Goal: Register for event/course

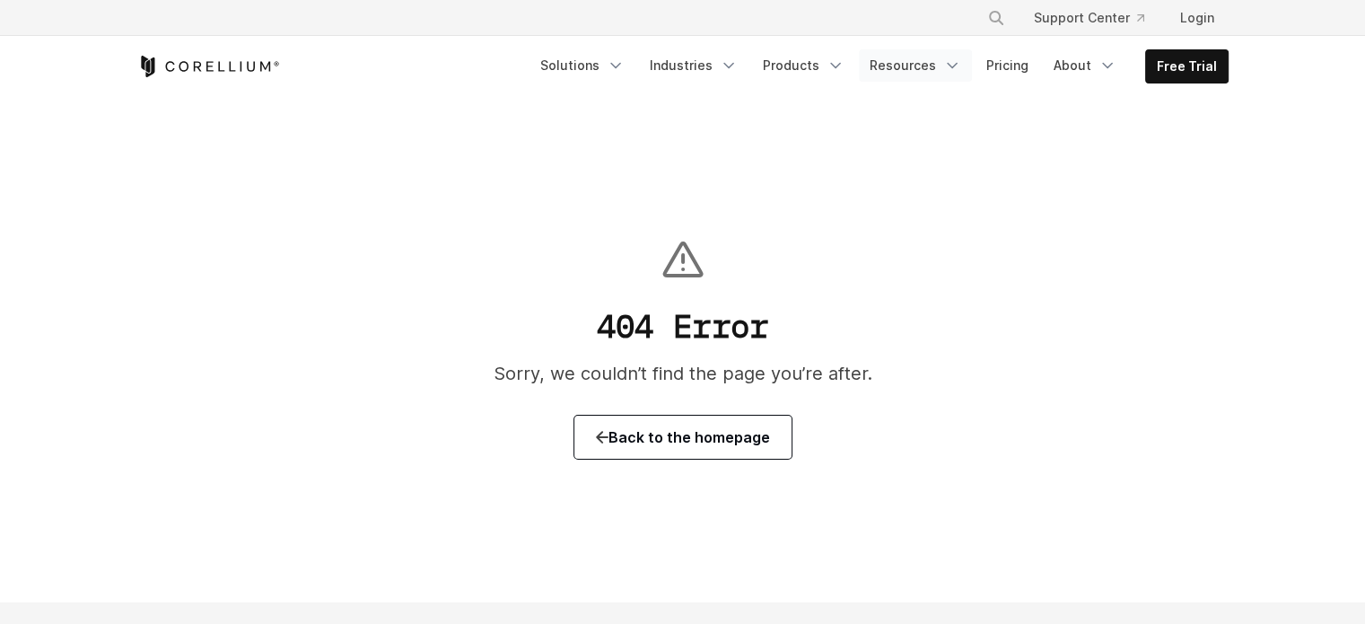
click at [901, 67] on link "Resources" at bounding box center [915, 65] width 113 height 32
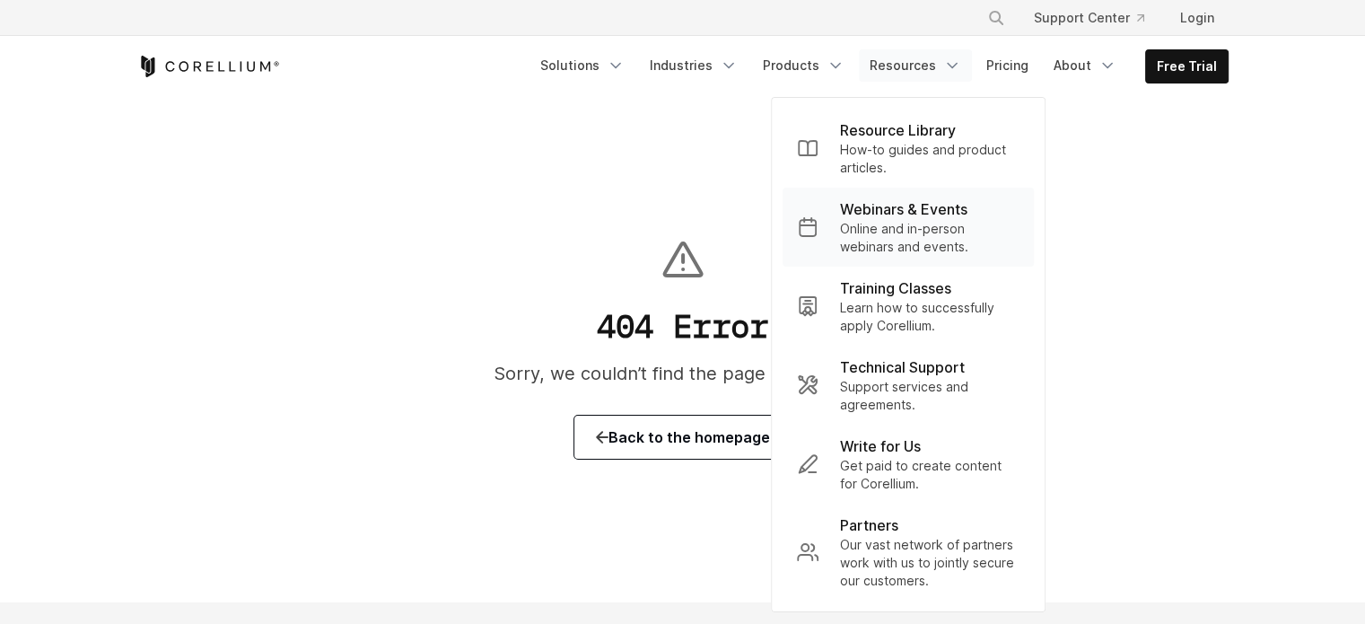
click at [891, 228] on p "Online and in-person webinars and events." at bounding box center [930, 238] width 180 height 36
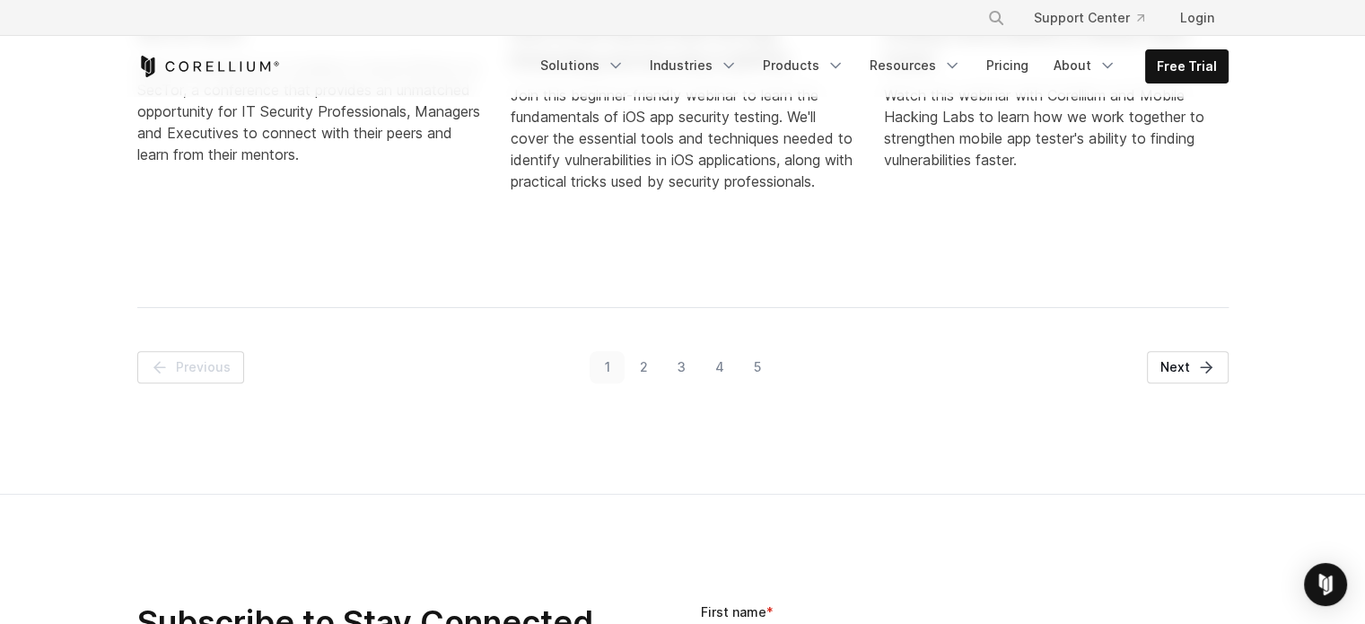
scroll to position [1263, 0]
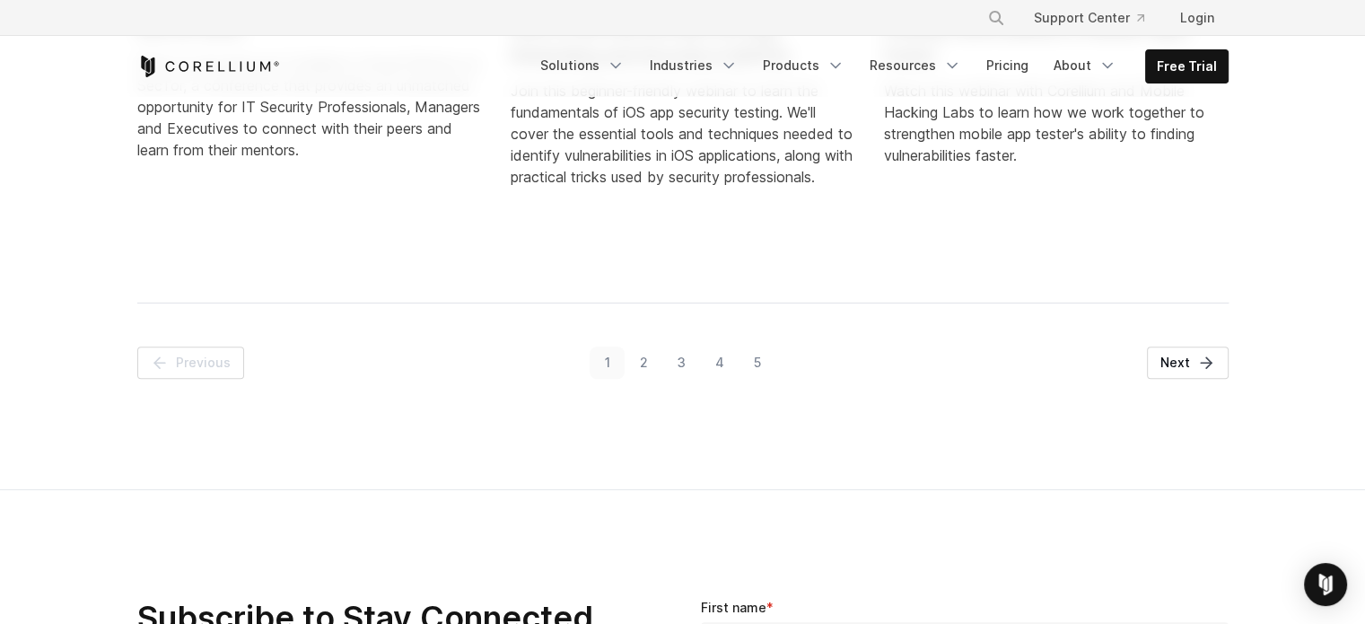
click at [650, 357] on link "2" at bounding box center [644, 363] width 38 height 32
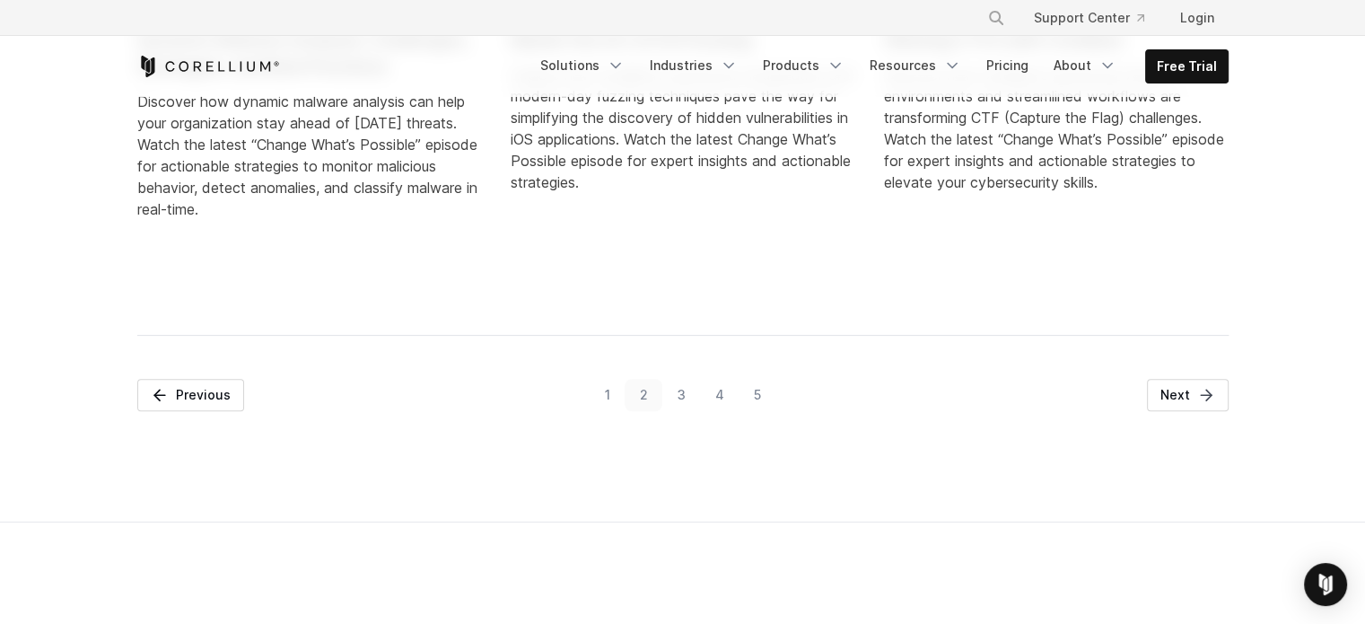
scroll to position [1285, 0]
click at [686, 391] on link "3" at bounding box center [681, 394] width 38 height 32
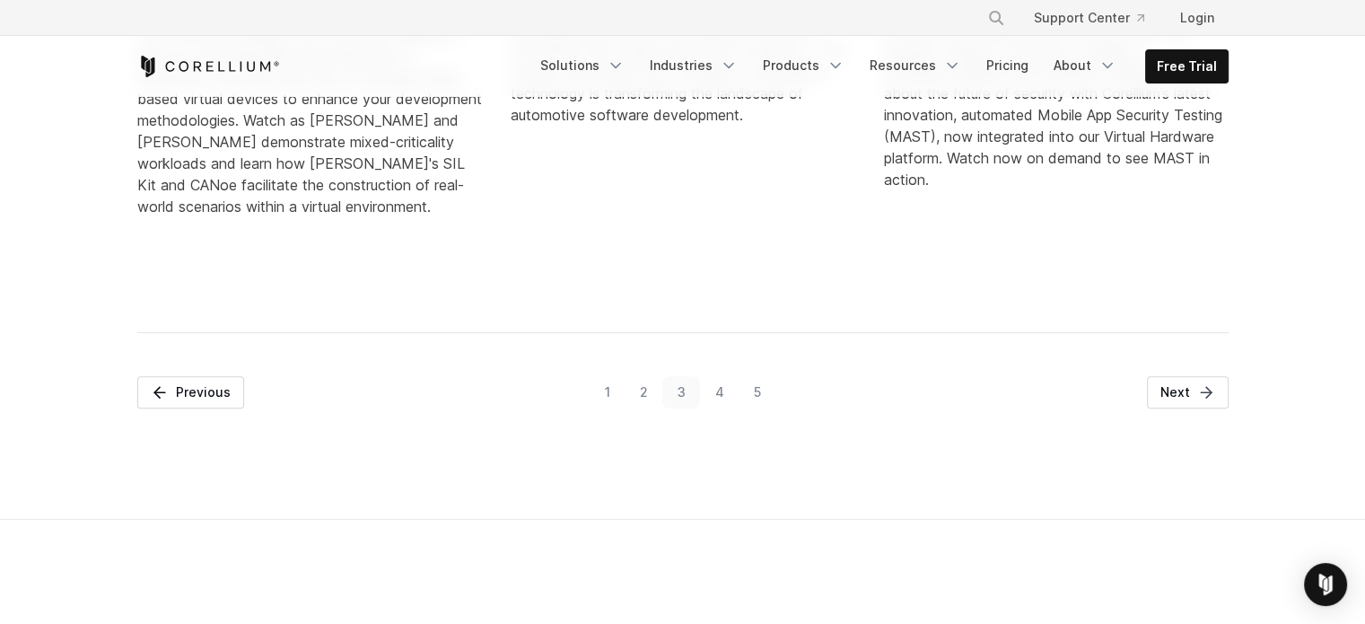
scroll to position [1381, 0]
click at [716, 389] on link "4" at bounding box center [719, 390] width 39 height 32
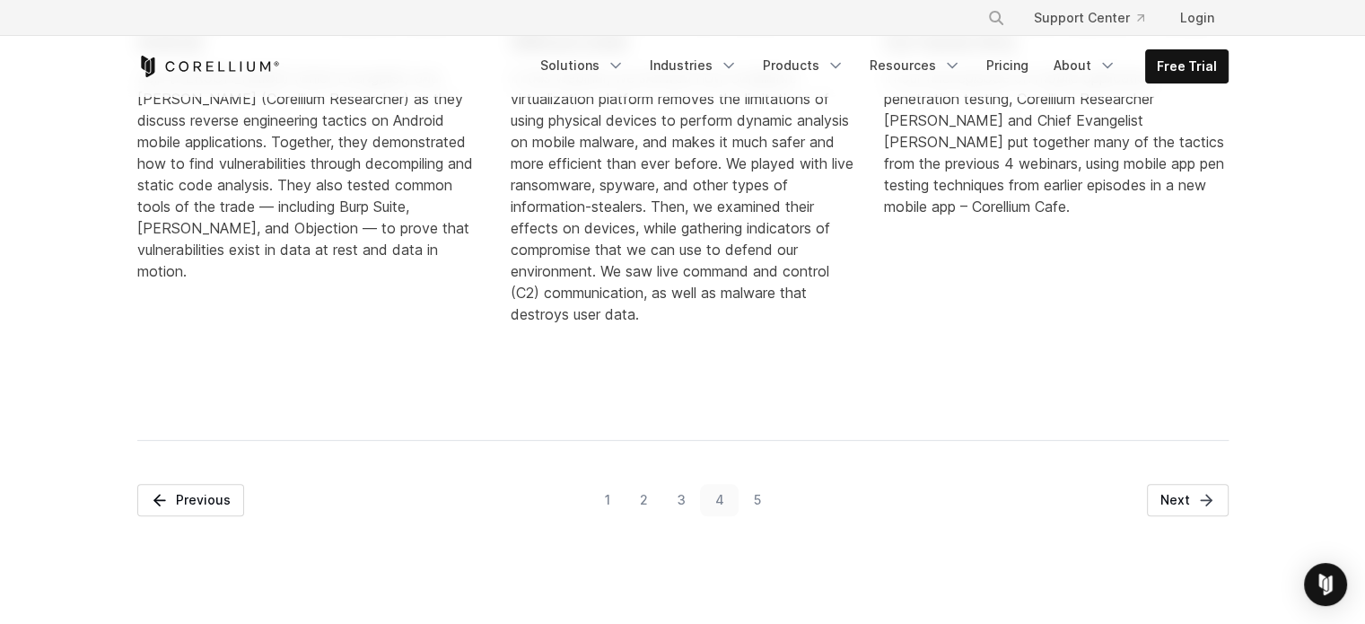
scroll to position [1515, 0]
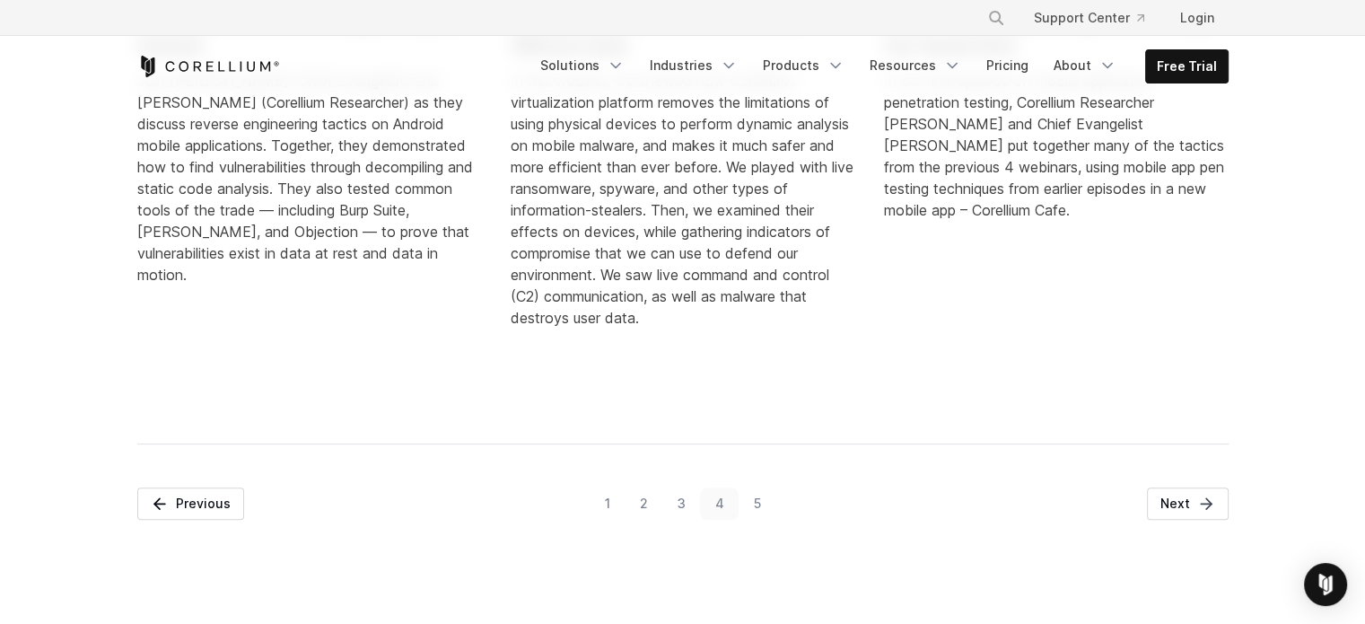
click at [760, 496] on link "5" at bounding box center [757, 503] width 37 height 32
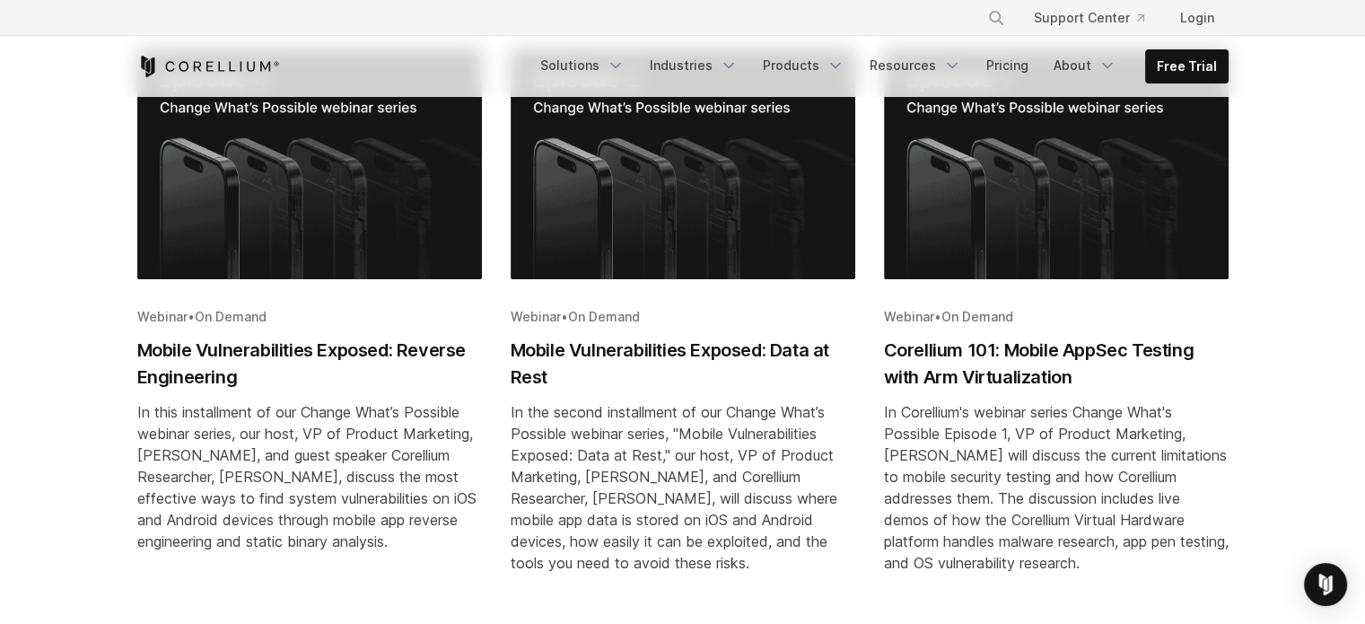
scroll to position [400, 0]
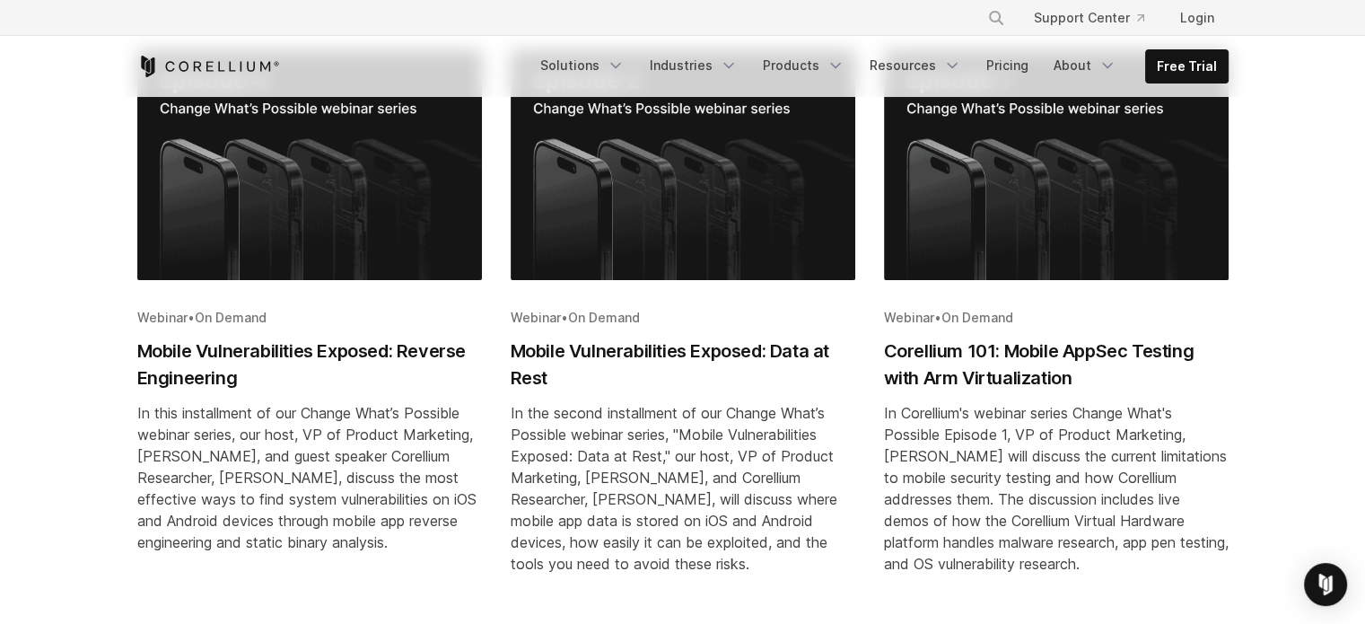
click at [399, 360] on h2 "Mobile Vulnerabilities Exposed: Reverse Engineering" at bounding box center [309, 365] width 345 height 54
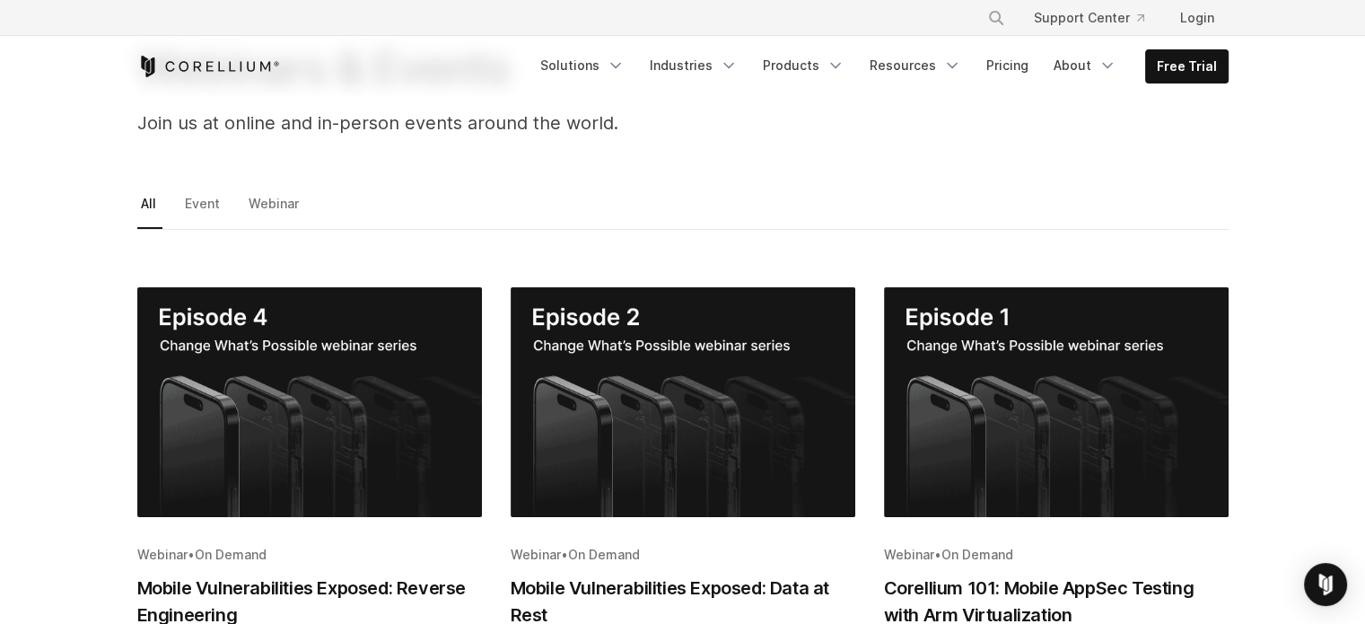
scroll to position [176, 0]
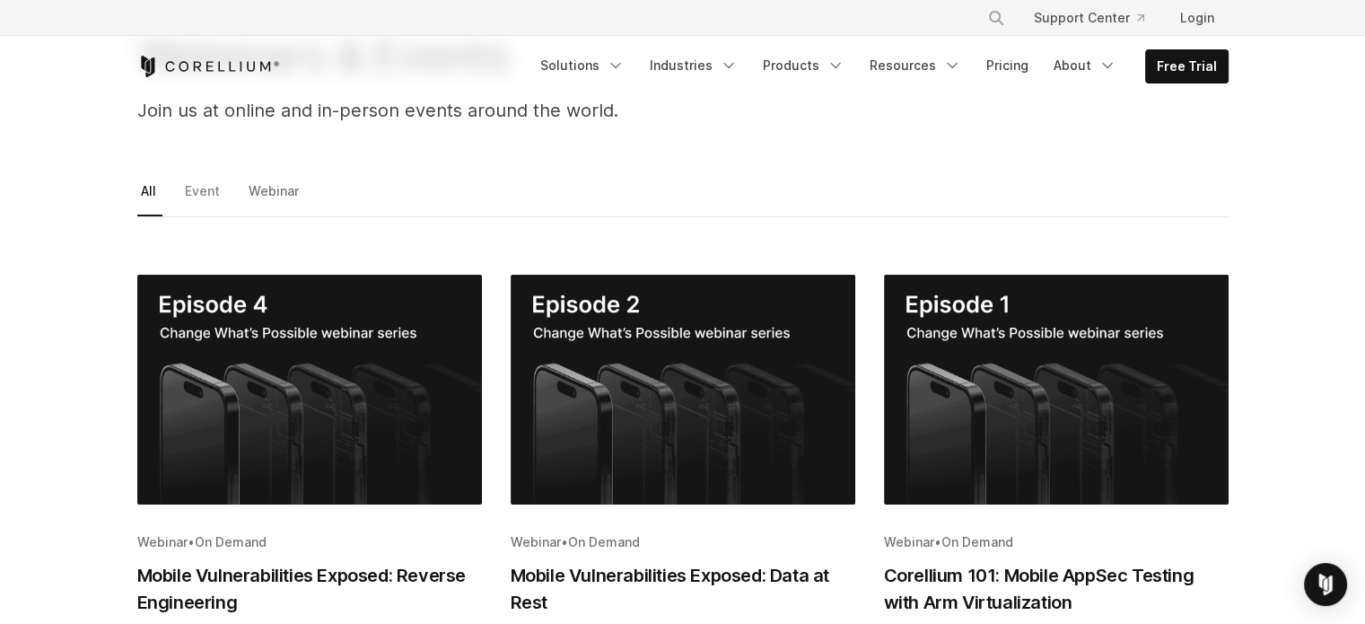
click at [206, 191] on link "Event" at bounding box center [203, 198] width 45 height 38
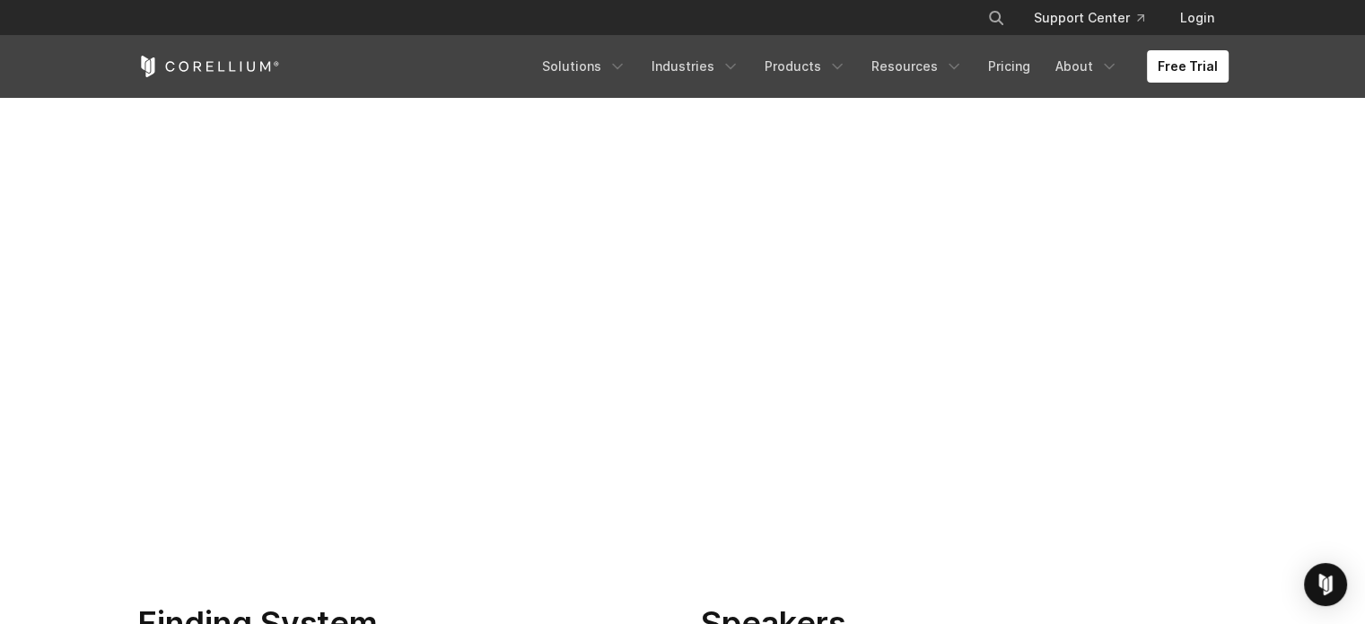
scroll to position [581, 0]
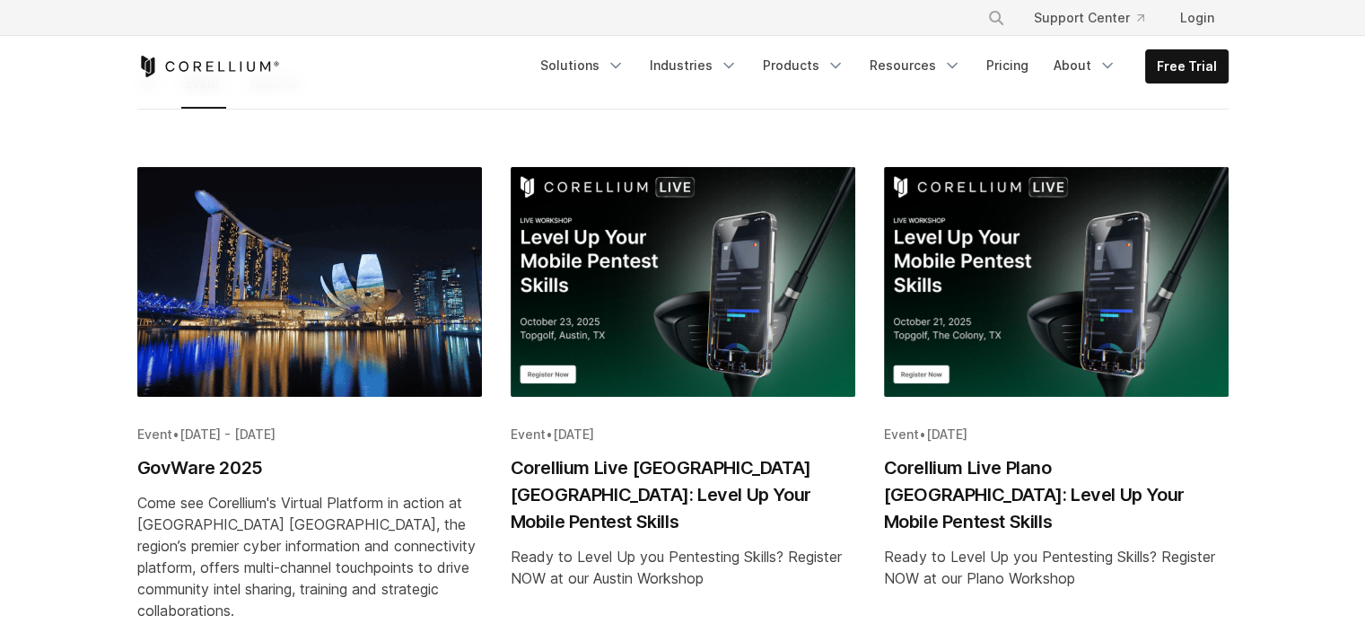
scroll to position [290, 0]
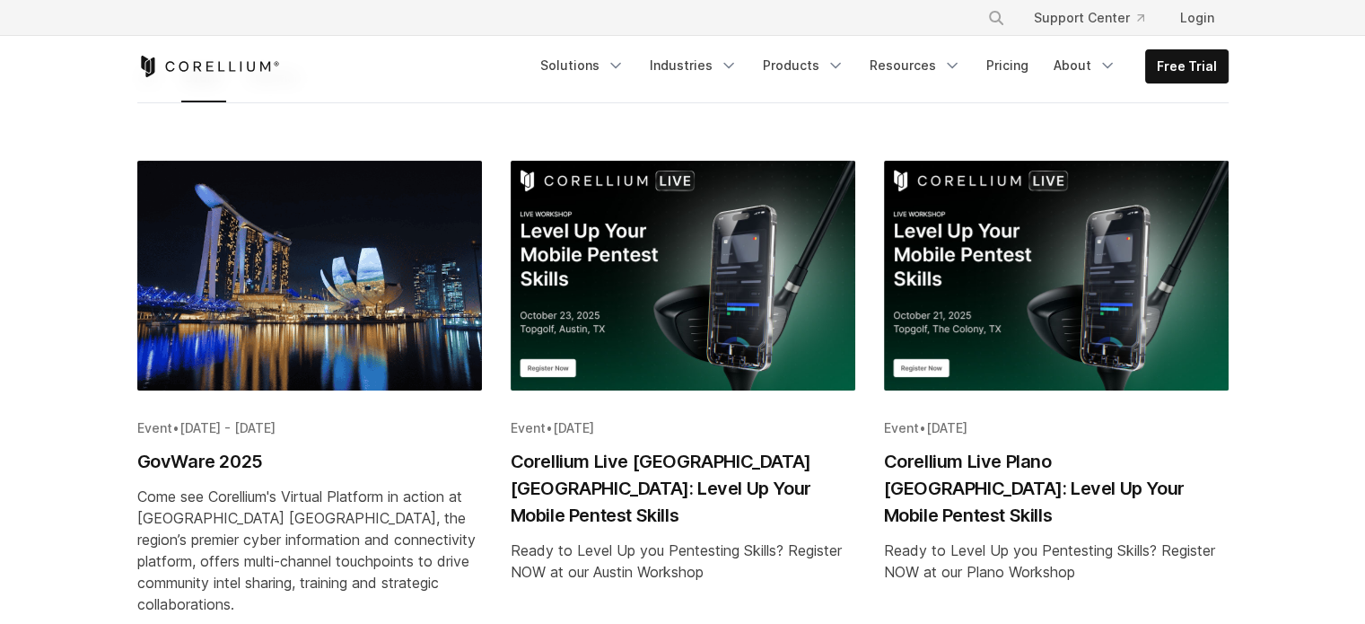
click at [698, 317] on img "Blog post summary: Corellium Live Austin TX: Level Up Your Mobile Pentest Skills" at bounding box center [683, 276] width 345 height 230
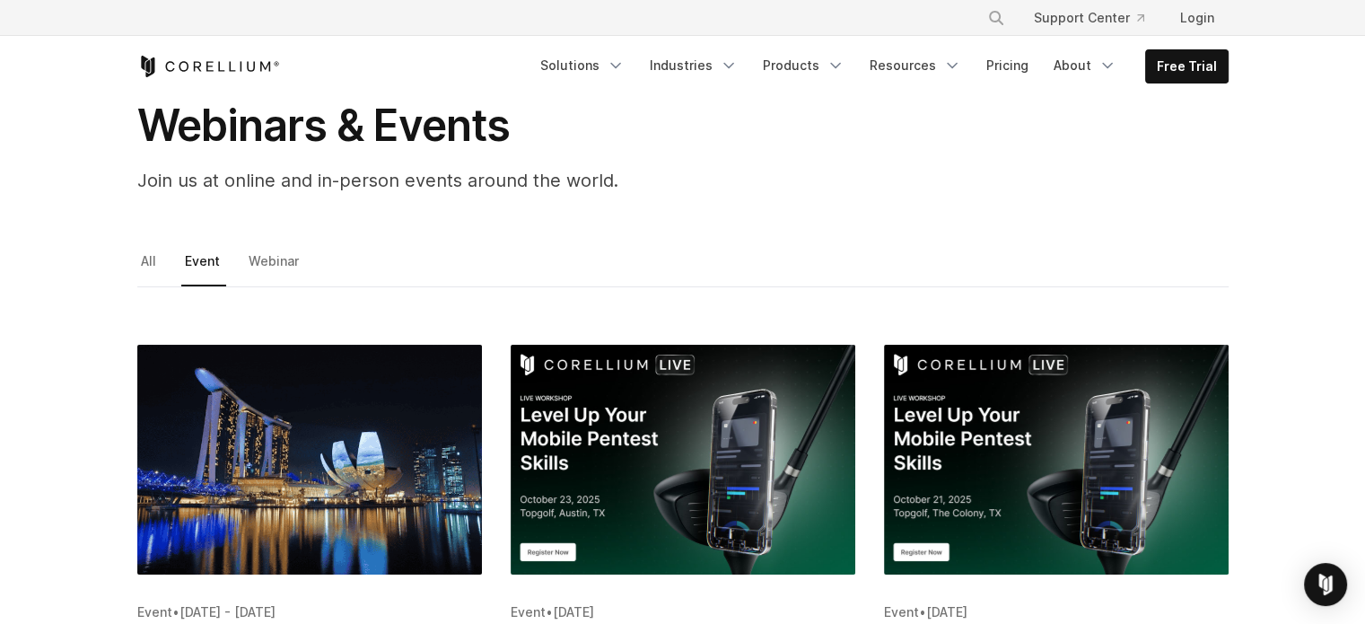
scroll to position [103, 0]
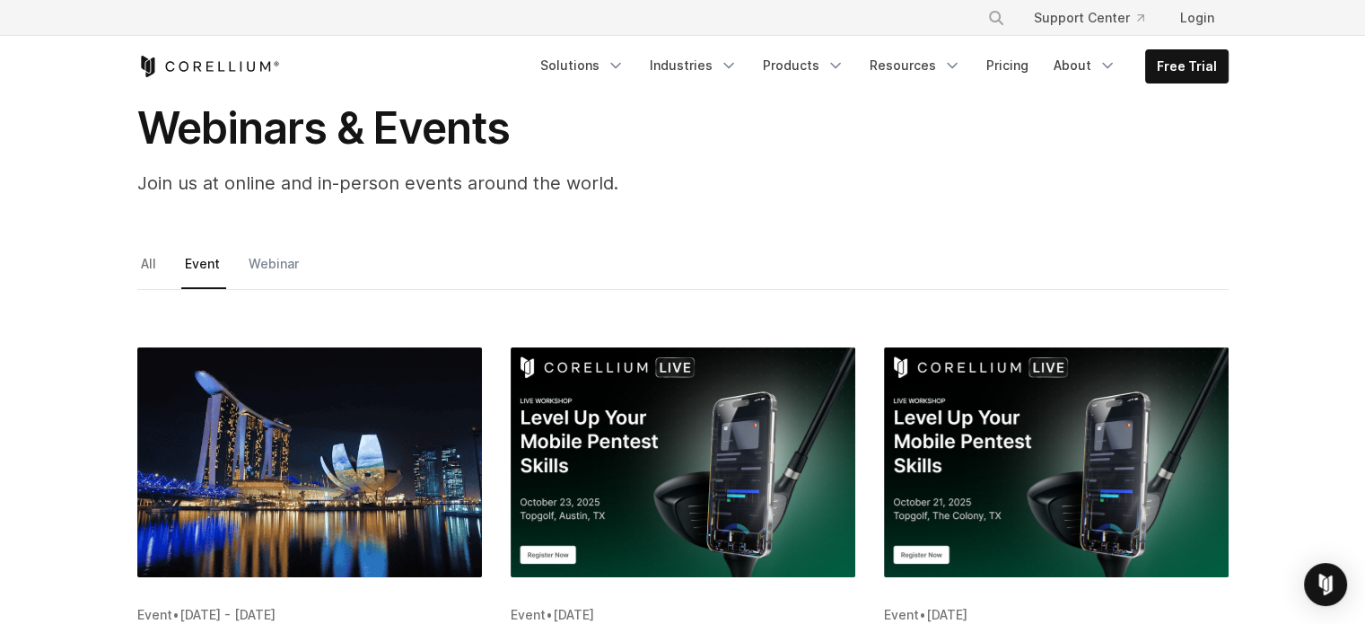
click at [272, 266] on link "Webinar" at bounding box center [275, 270] width 60 height 38
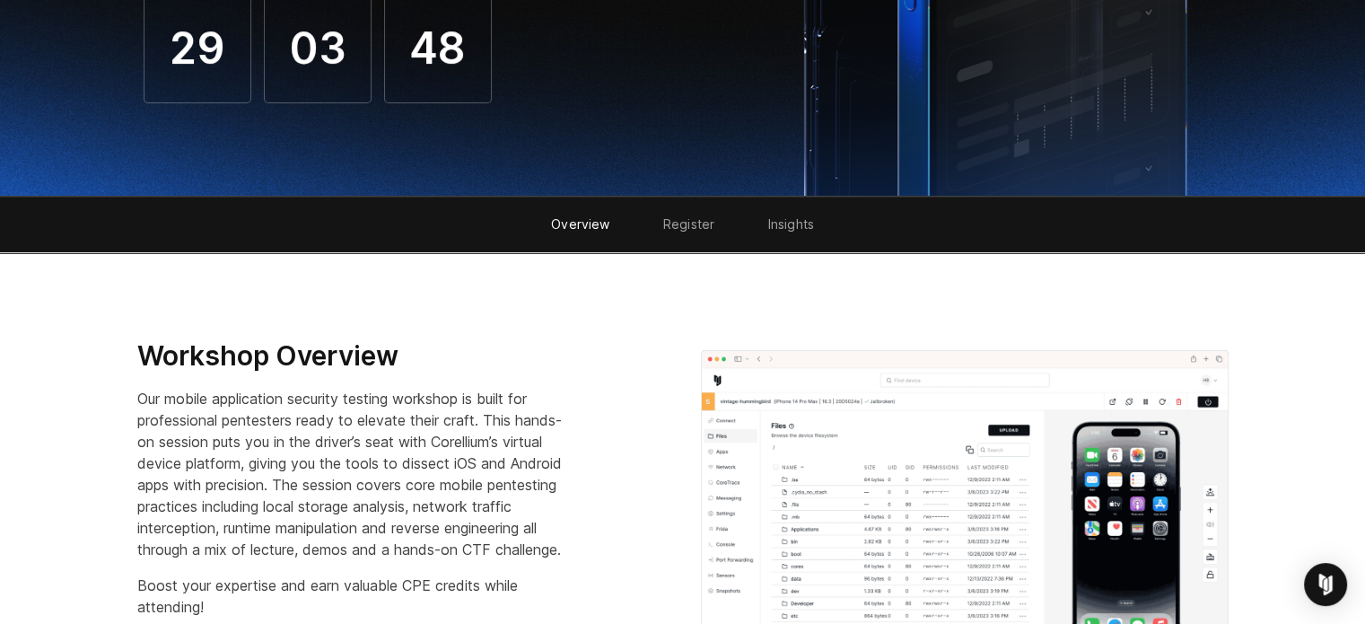
scroll to position [585, 0]
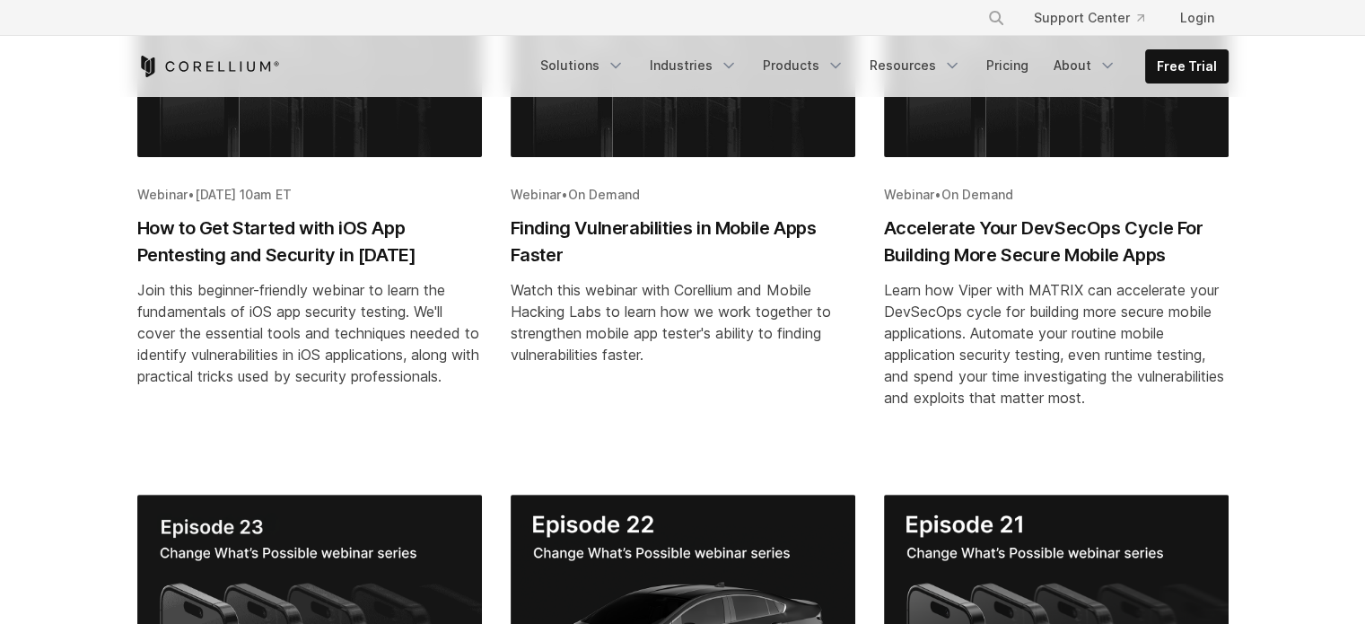
scroll to position [524, 0]
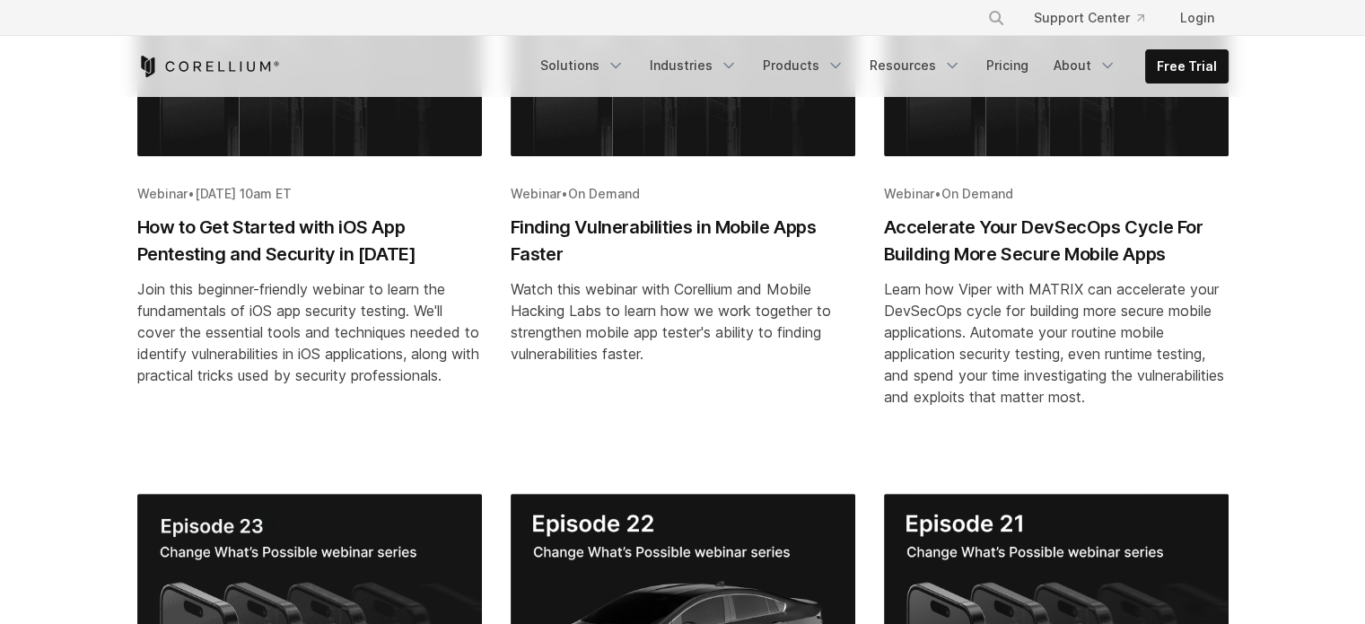
click at [325, 237] on h2 "How to Get Started with iOS App Pentesting and Security in 2025" at bounding box center [309, 241] width 345 height 54
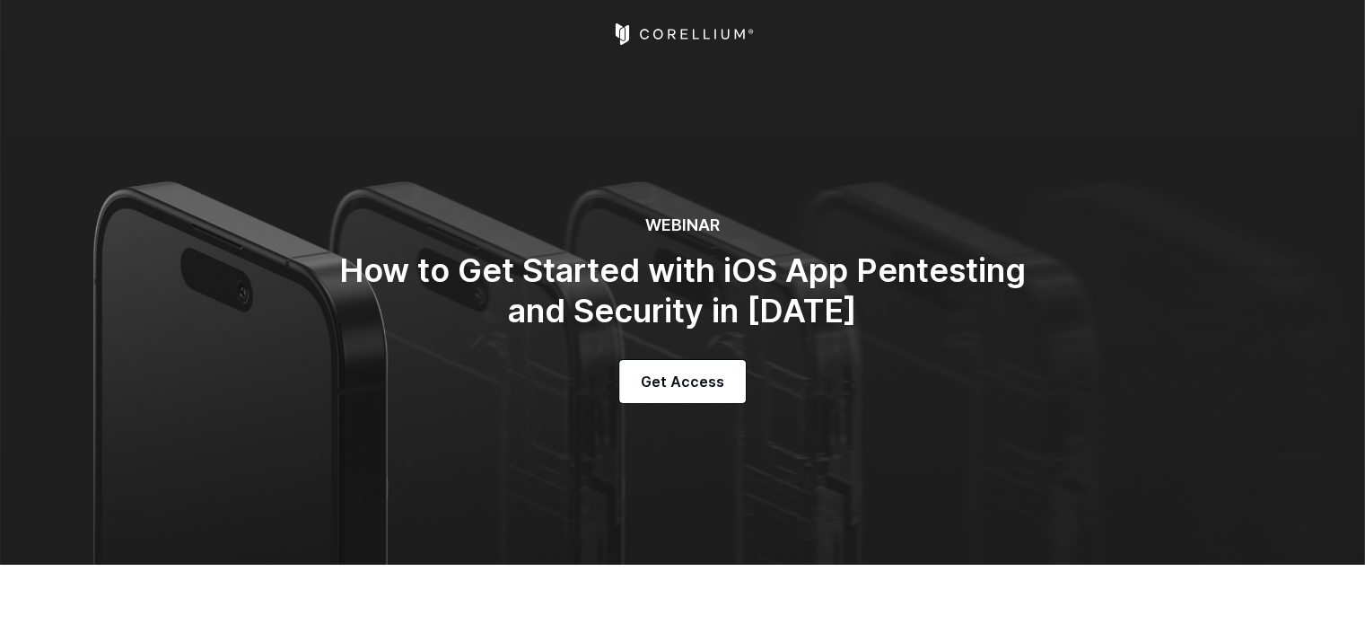
select select "*****"
select select "**********"
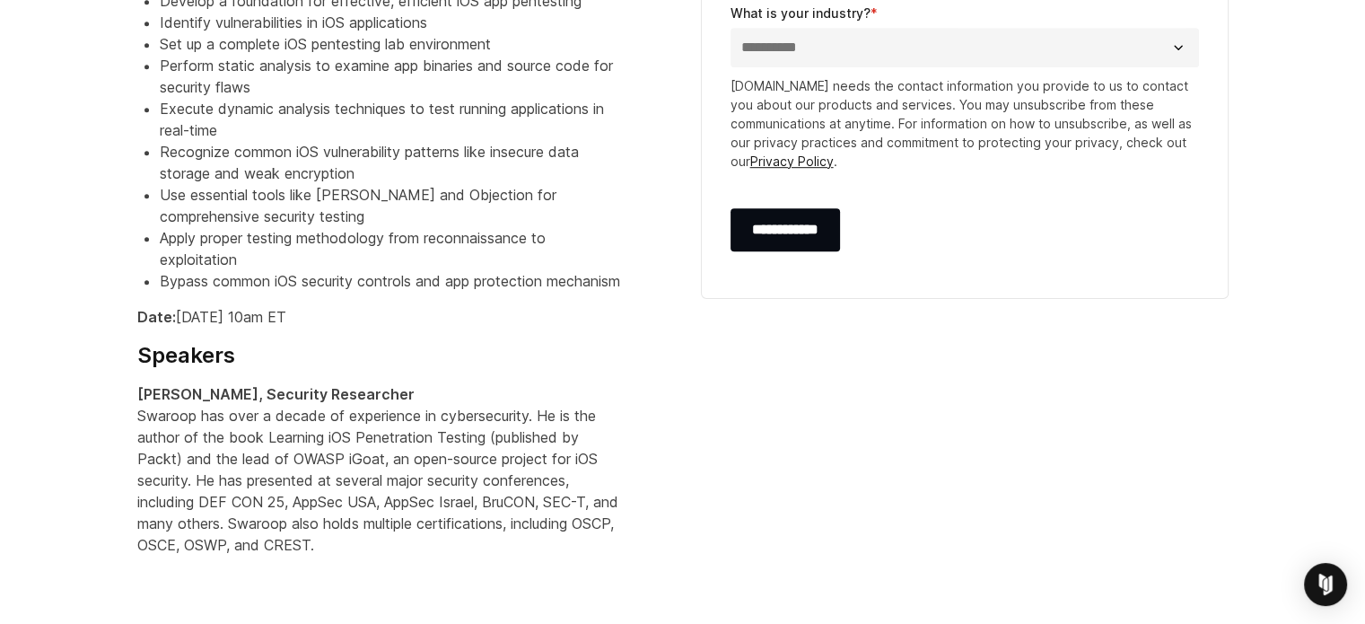
scroll to position [1119, 0]
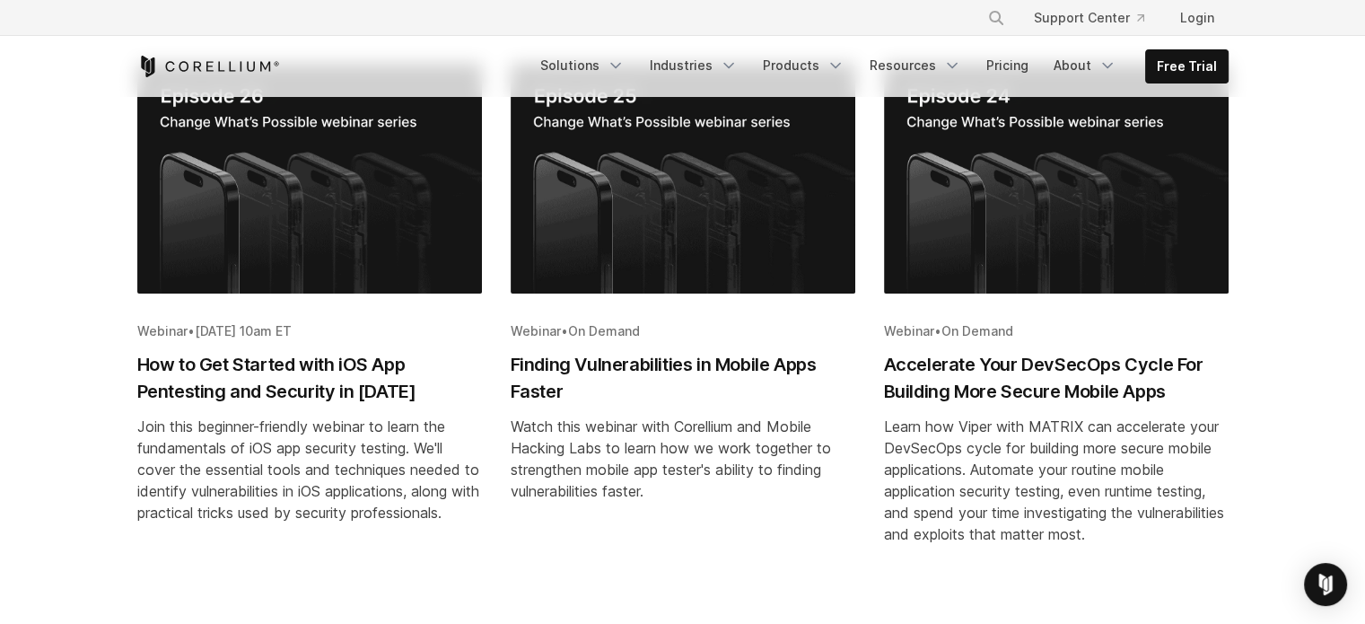
scroll to position [384, 0]
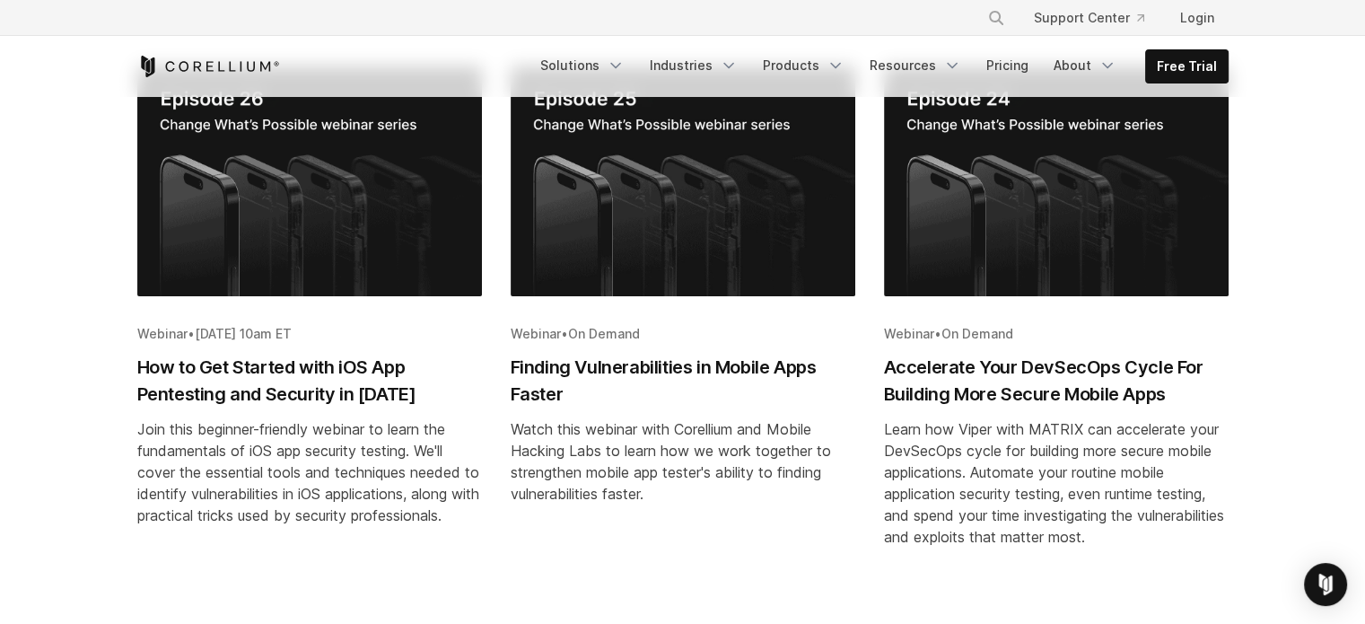
click at [743, 362] on h2 "Finding Vulnerabilities in Mobile Apps Faster" at bounding box center [683, 381] width 345 height 54
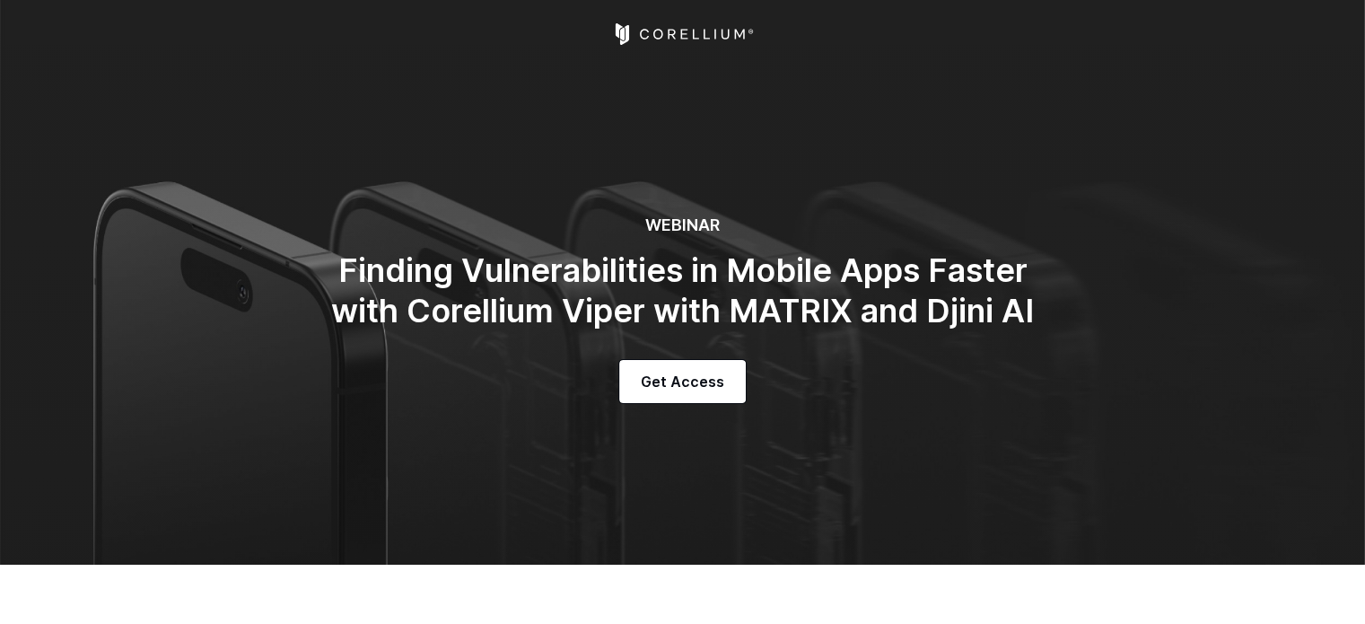
select select "*****"
select select "**********"
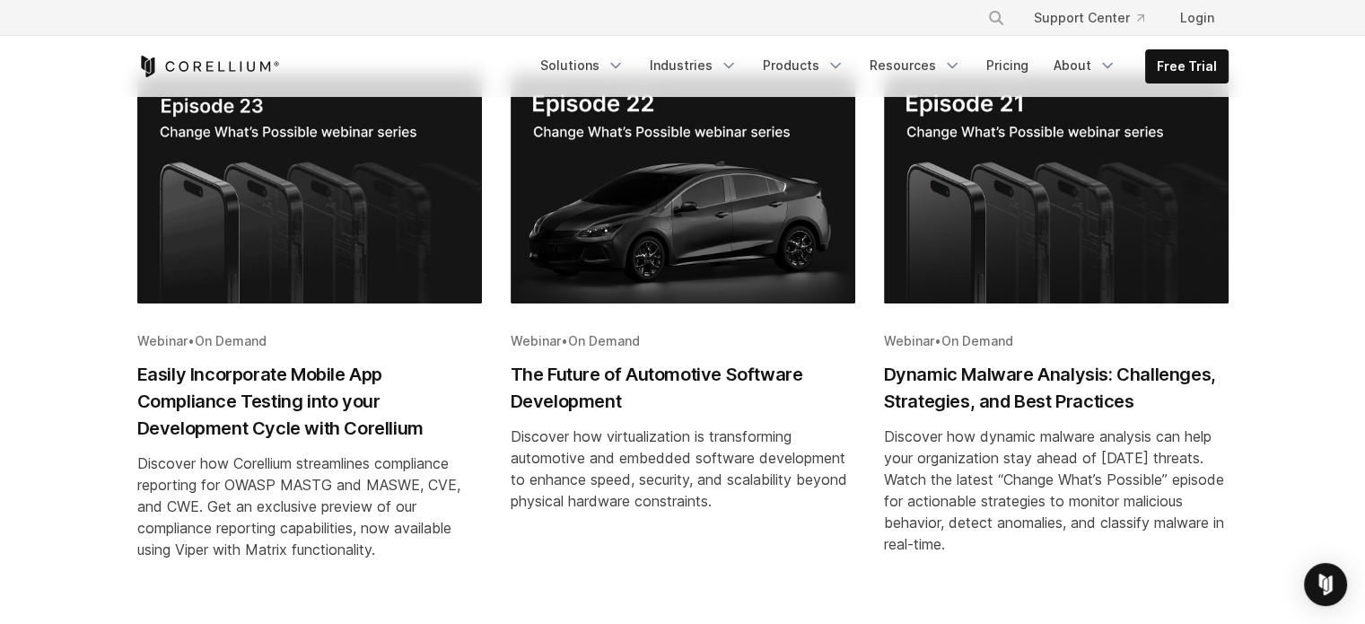
scroll to position [948, 0]
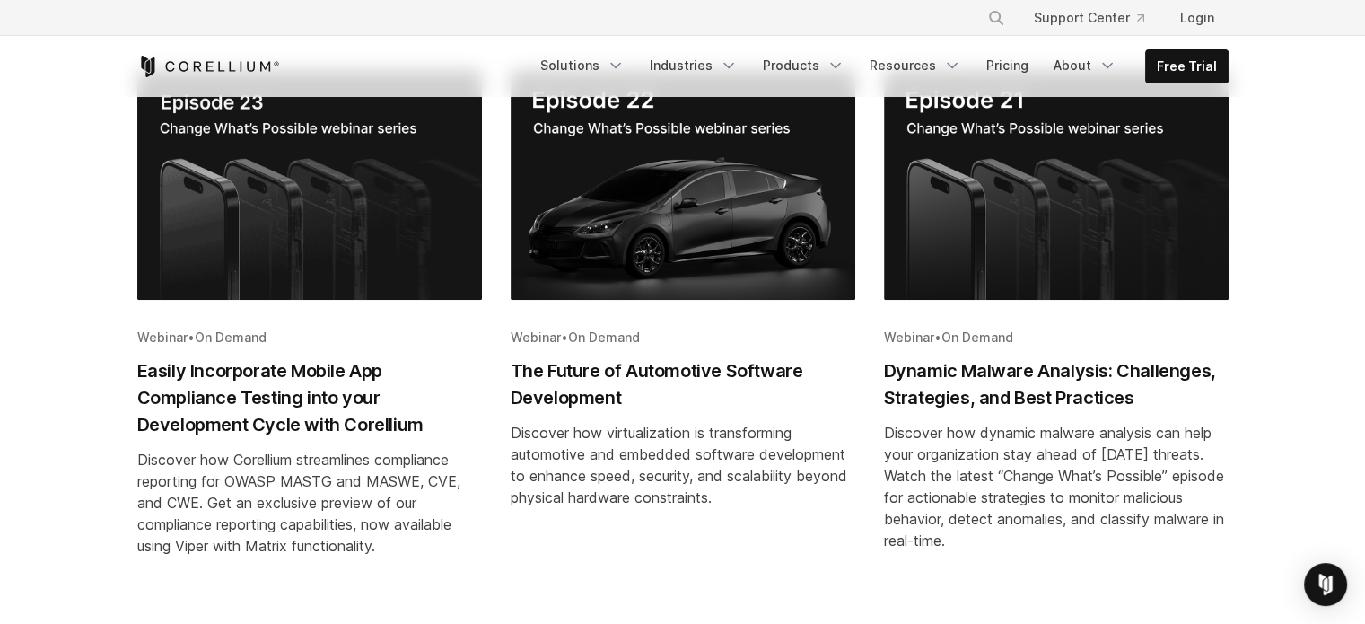
click at [1005, 369] on h2 "Dynamic Malware Analysis: Challenges, Strategies, and Best Practices" at bounding box center [1056, 384] width 345 height 54
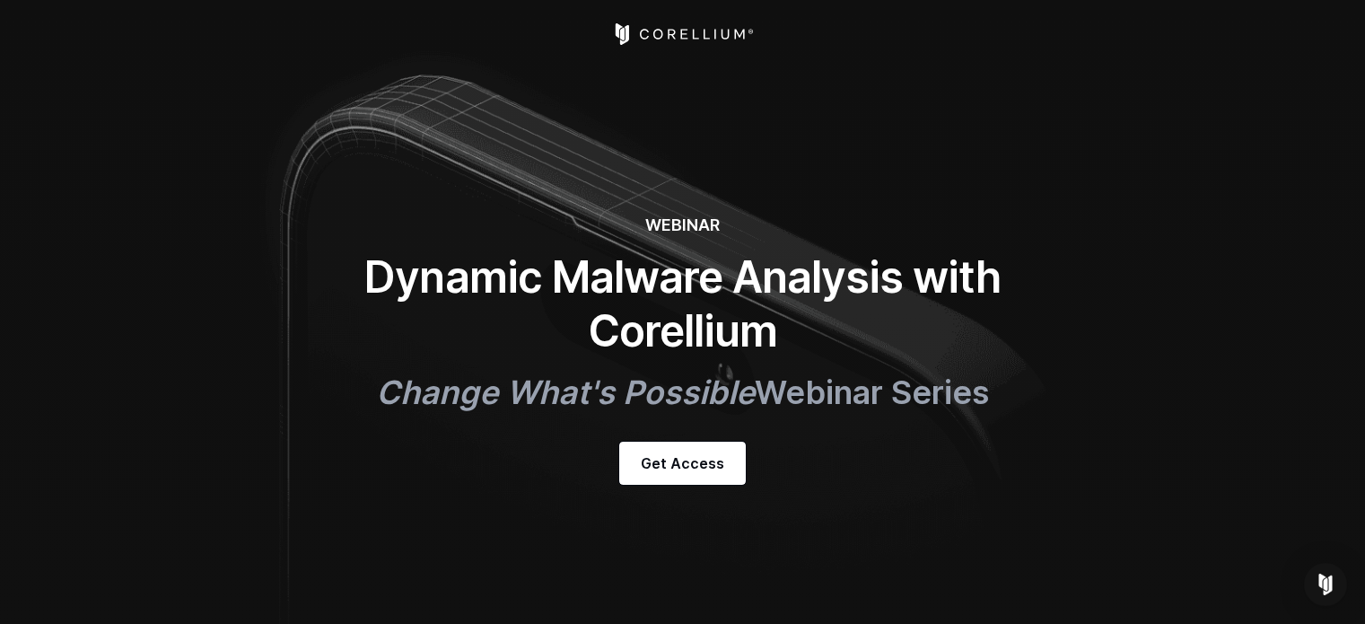
select select "*****"
select select "******"
select select "**********"
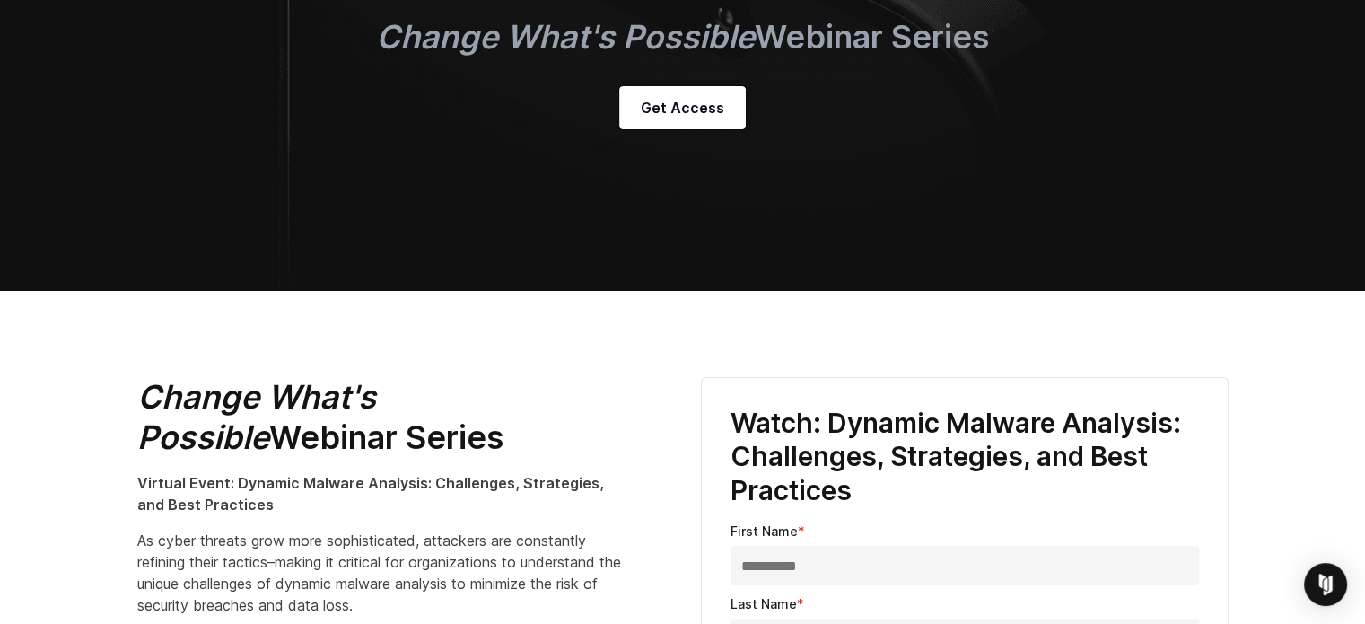
scroll to position [345, 0]
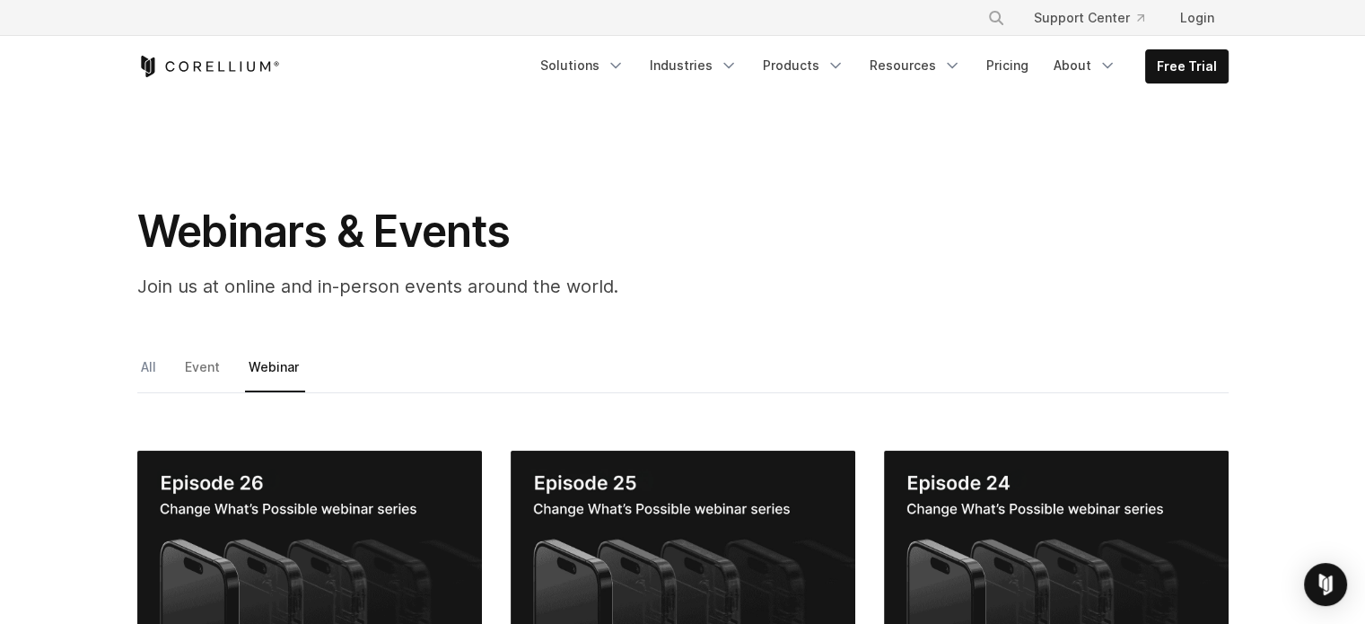
click at [144, 366] on link "All" at bounding box center [149, 374] width 25 height 38
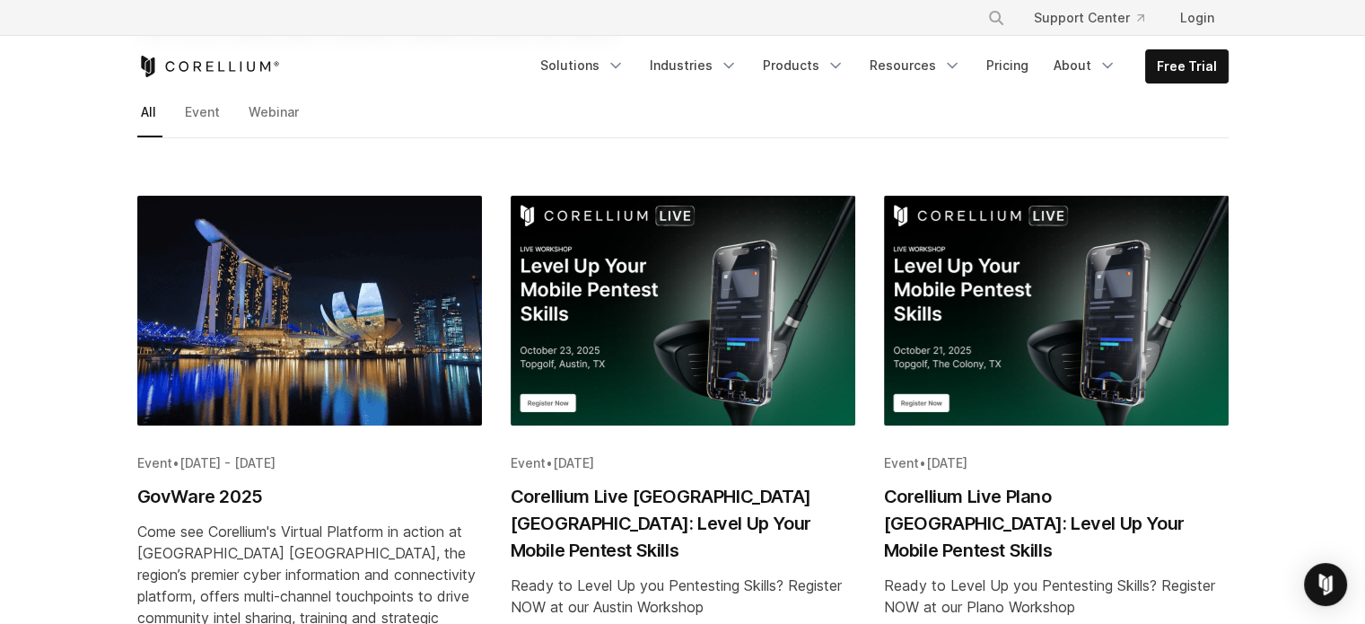
scroll to position [259, 0]
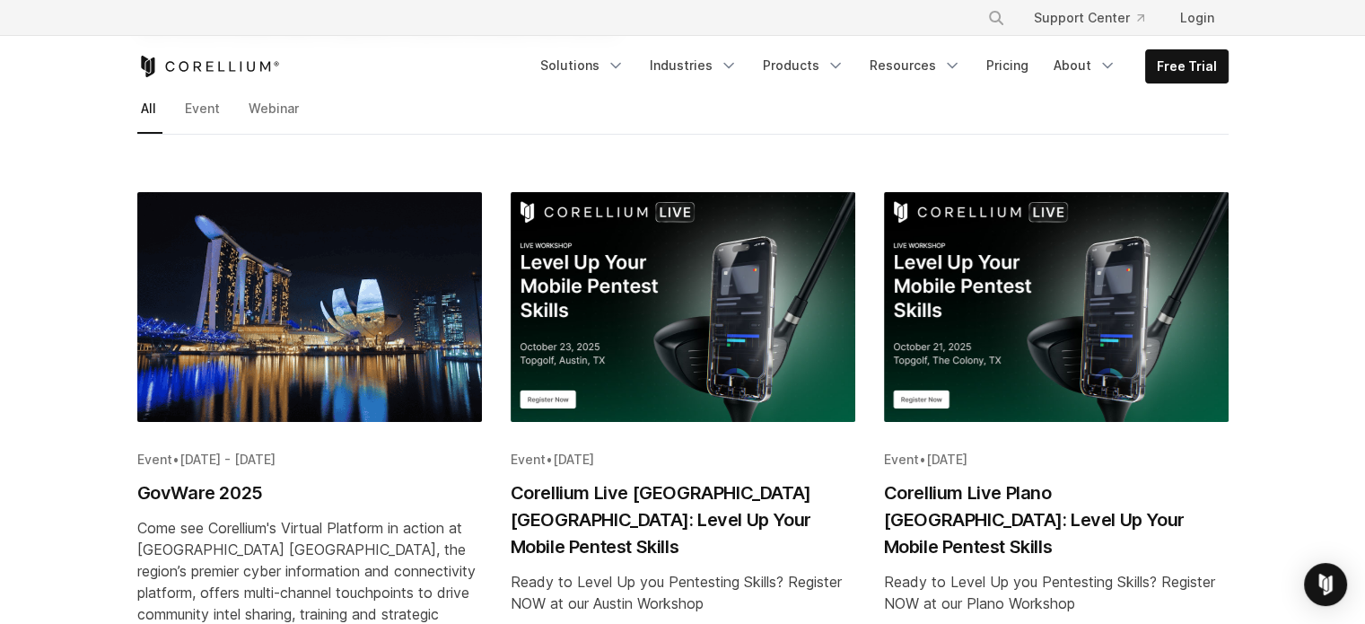
click at [1052, 352] on img "Blog post summary: Corellium Live Plano TX: Level Up Your Mobile Pentest Skills" at bounding box center [1056, 307] width 345 height 230
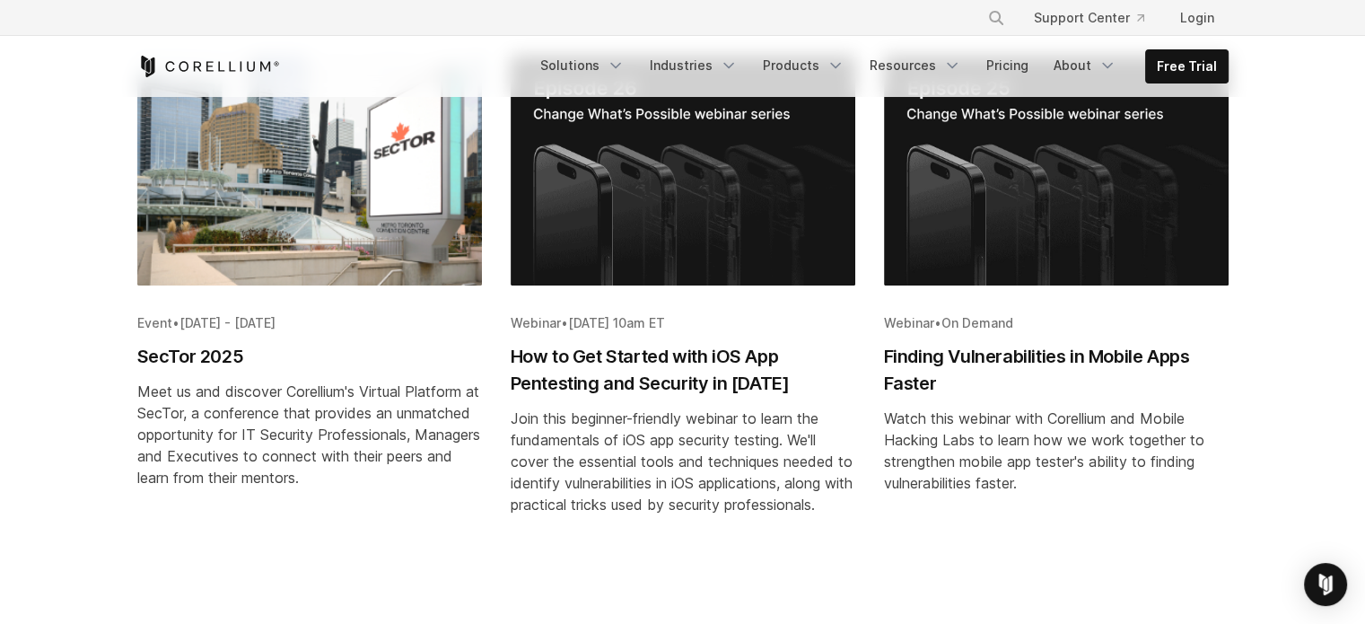
scroll to position [937, 0]
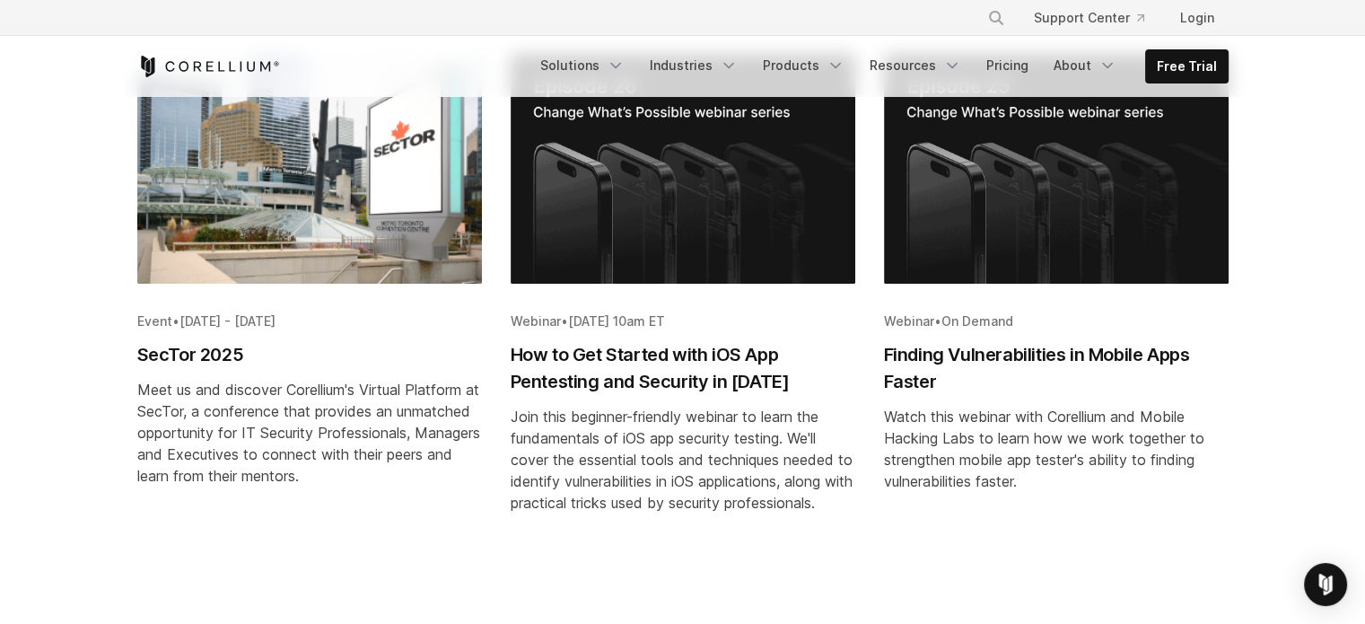
click at [1068, 341] on h2 "Finding Vulnerabilities in Mobile Apps Faster" at bounding box center [1056, 368] width 345 height 54
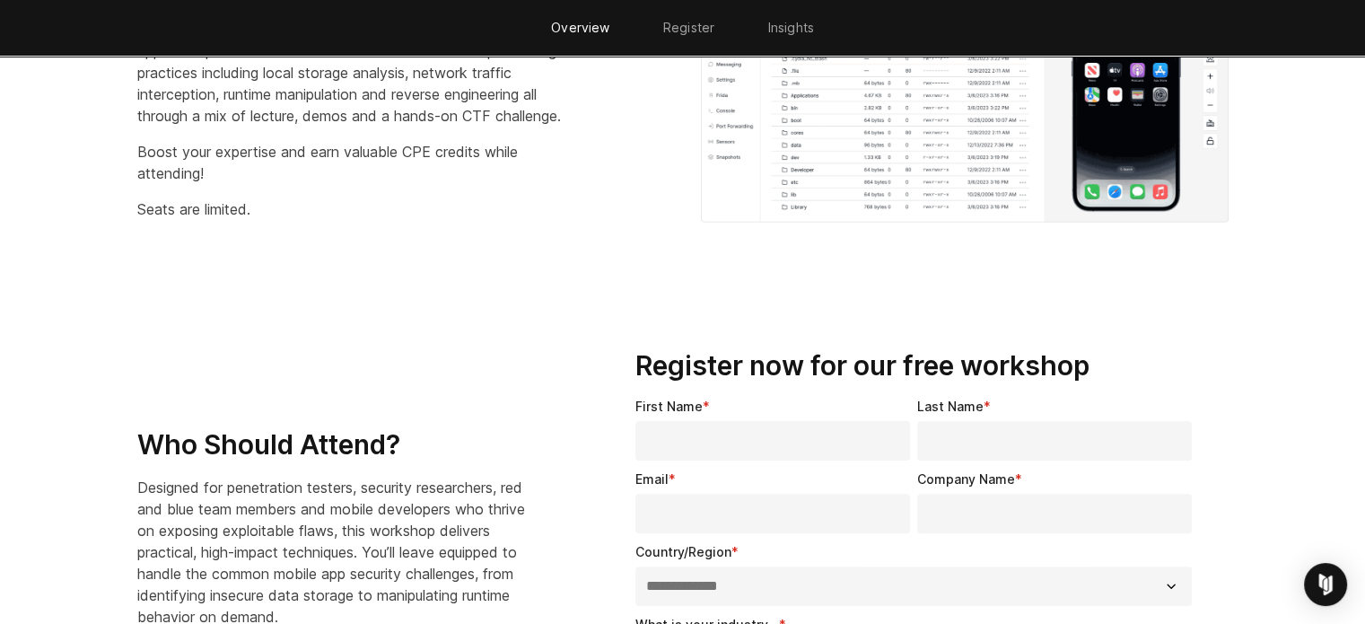
scroll to position [1013, 0]
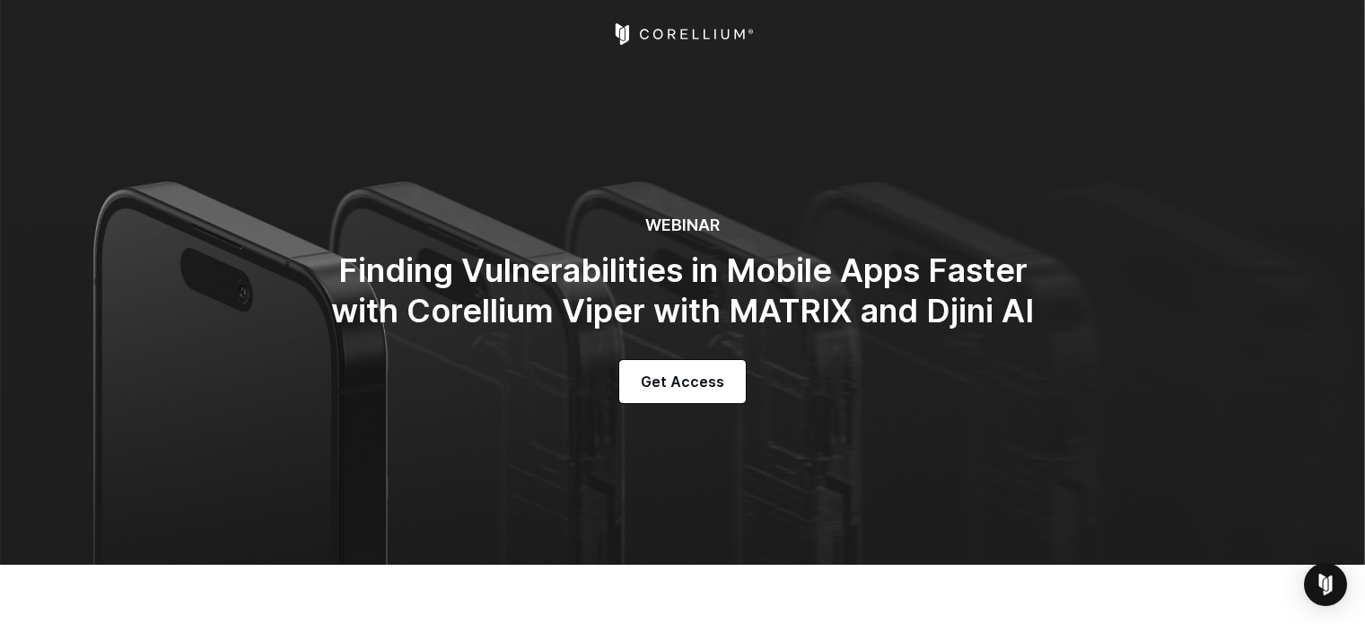
select select "*****"
select select "**********"
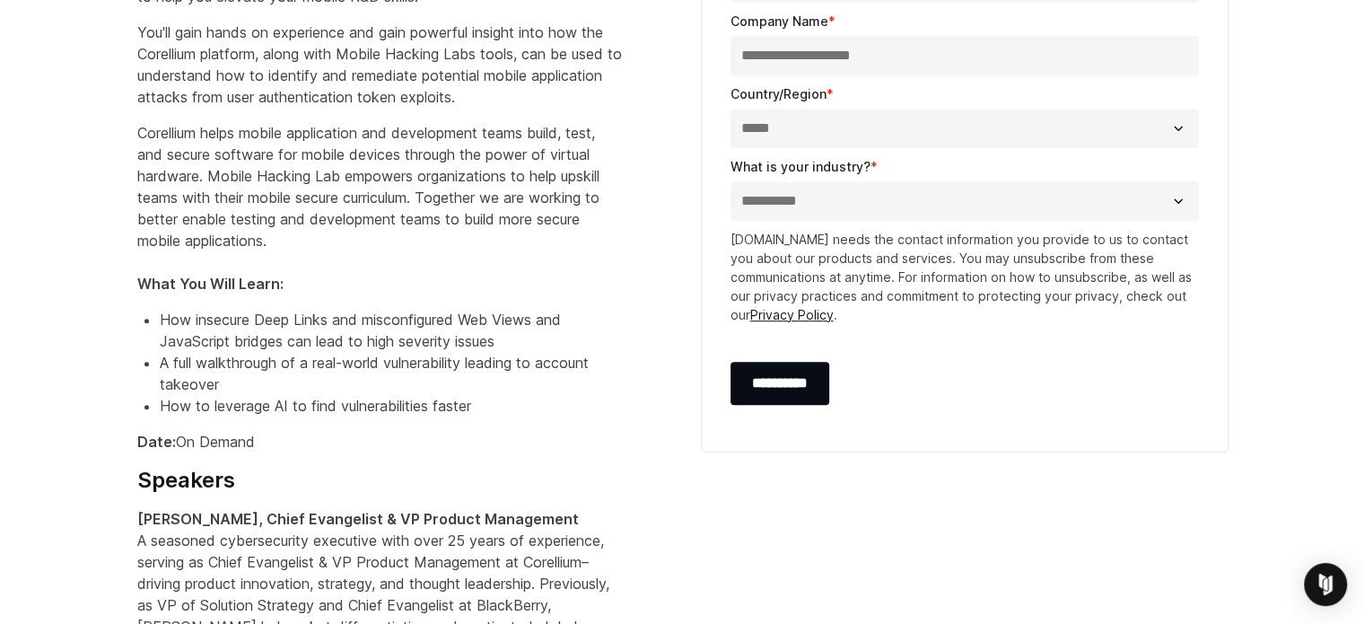
scroll to position [969, 0]
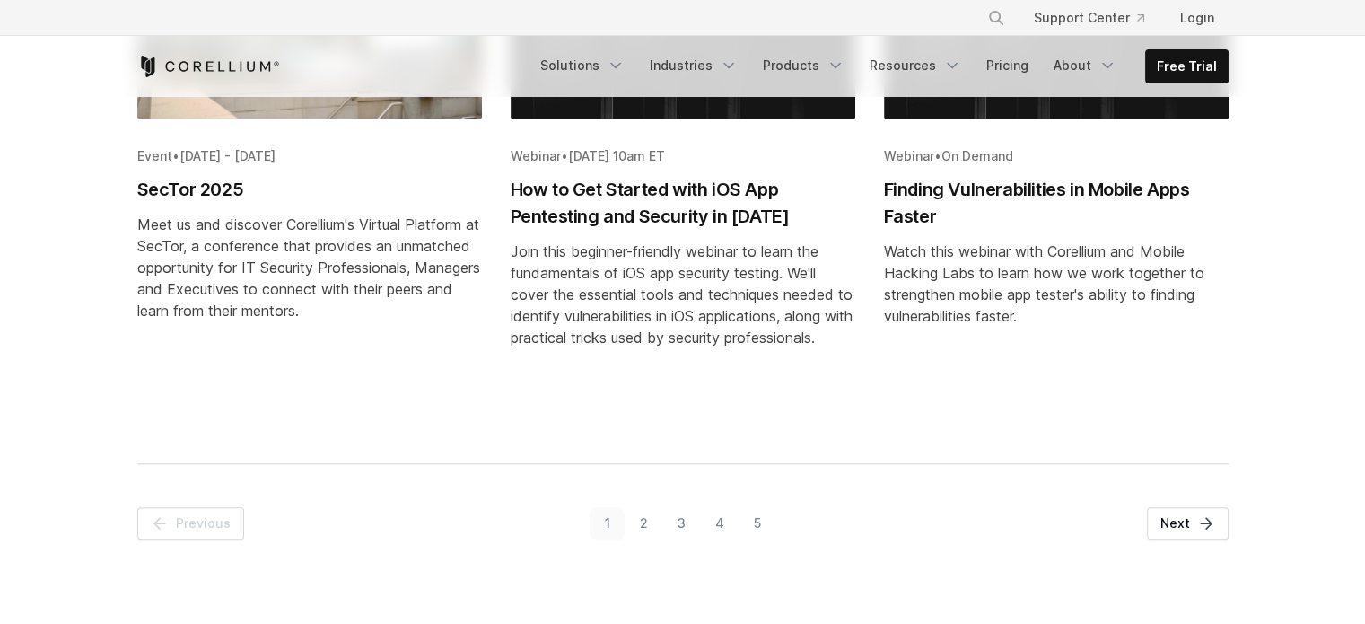
scroll to position [1105, 0]
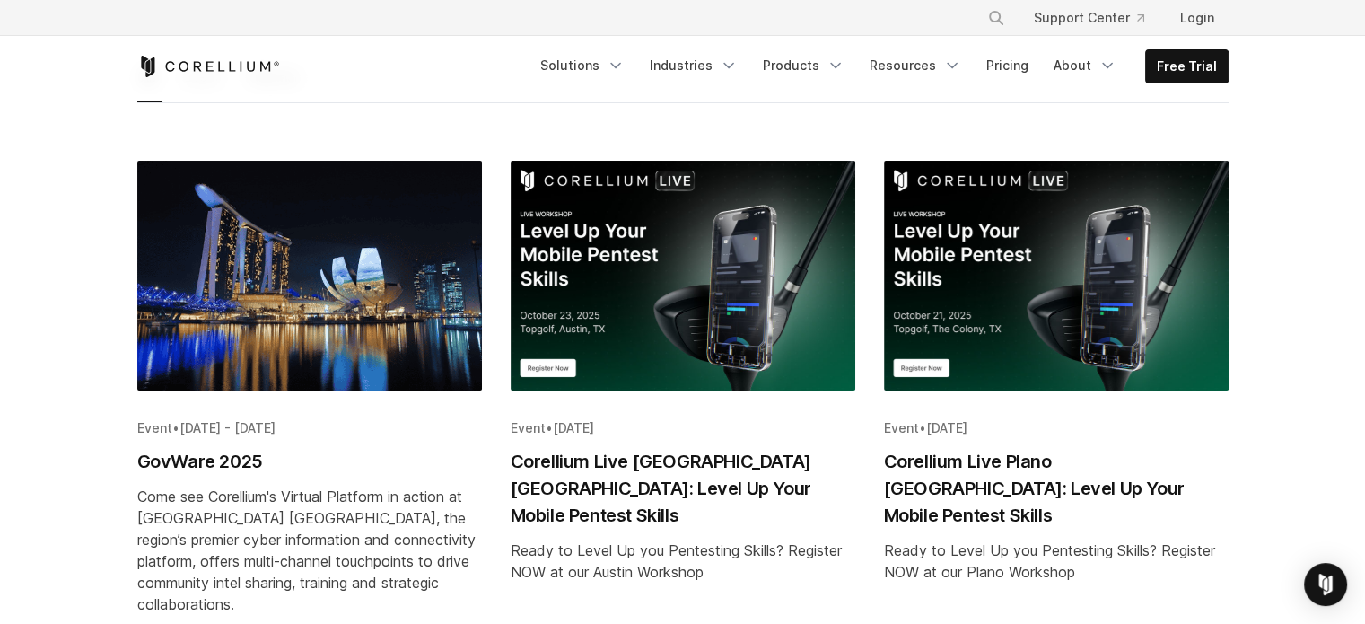
scroll to position [0, 0]
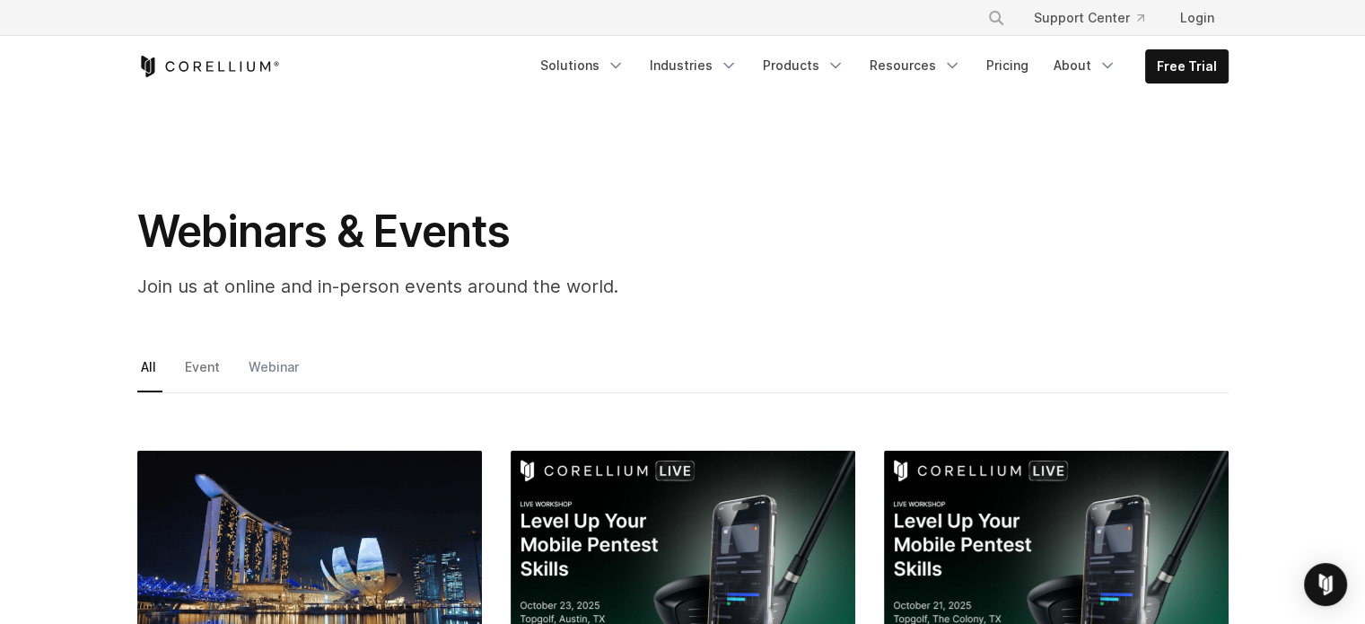
click at [258, 365] on link "Webinar" at bounding box center [275, 374] width 60 height 38
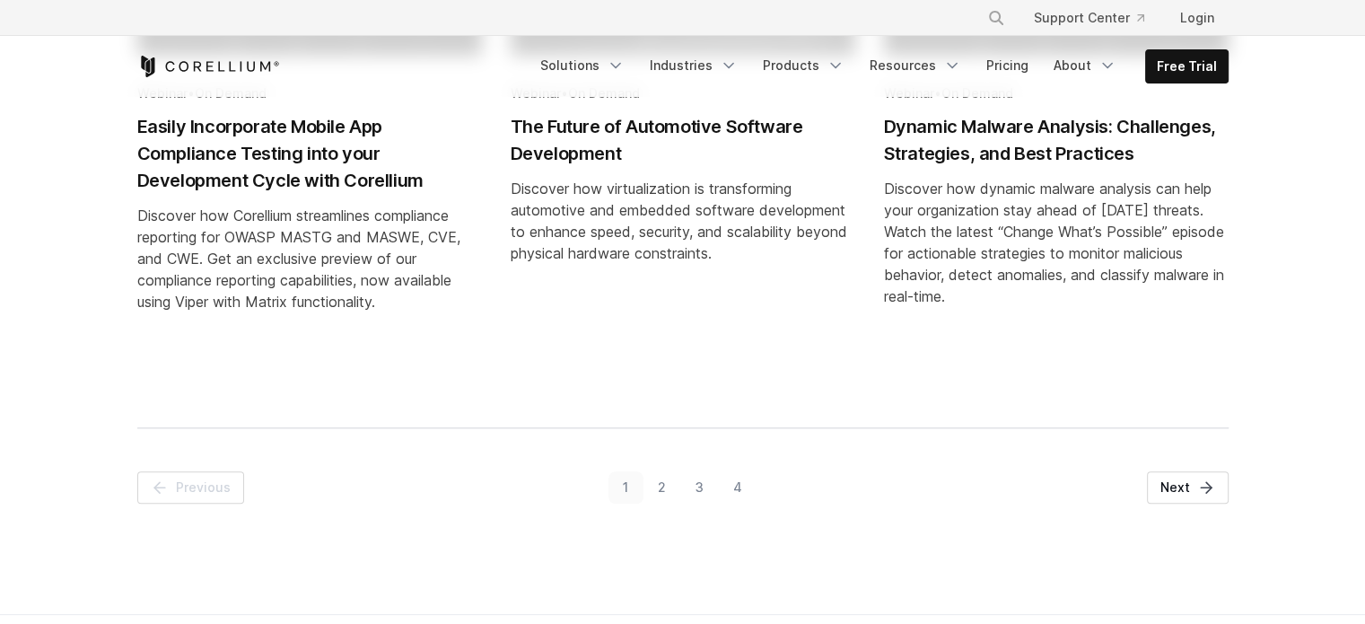
scroll to position [1196, 0]
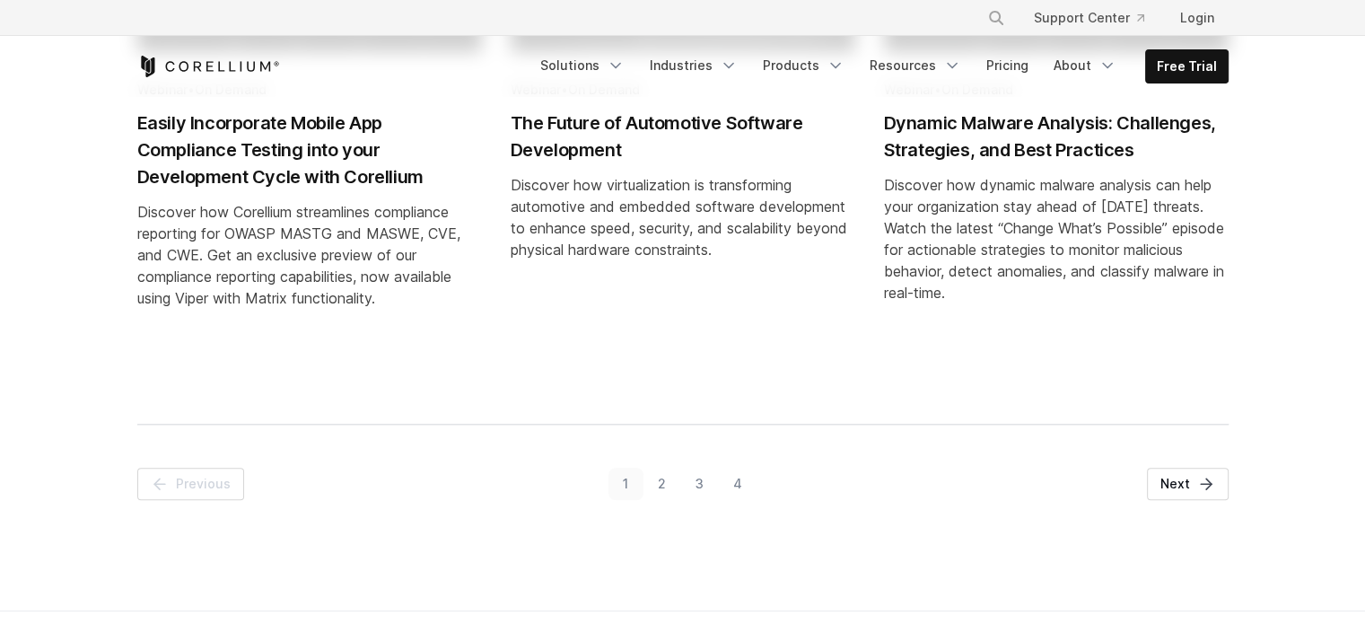
click at [653, 487] on link "2" at bounding box center [663, 484] width 38 height 32
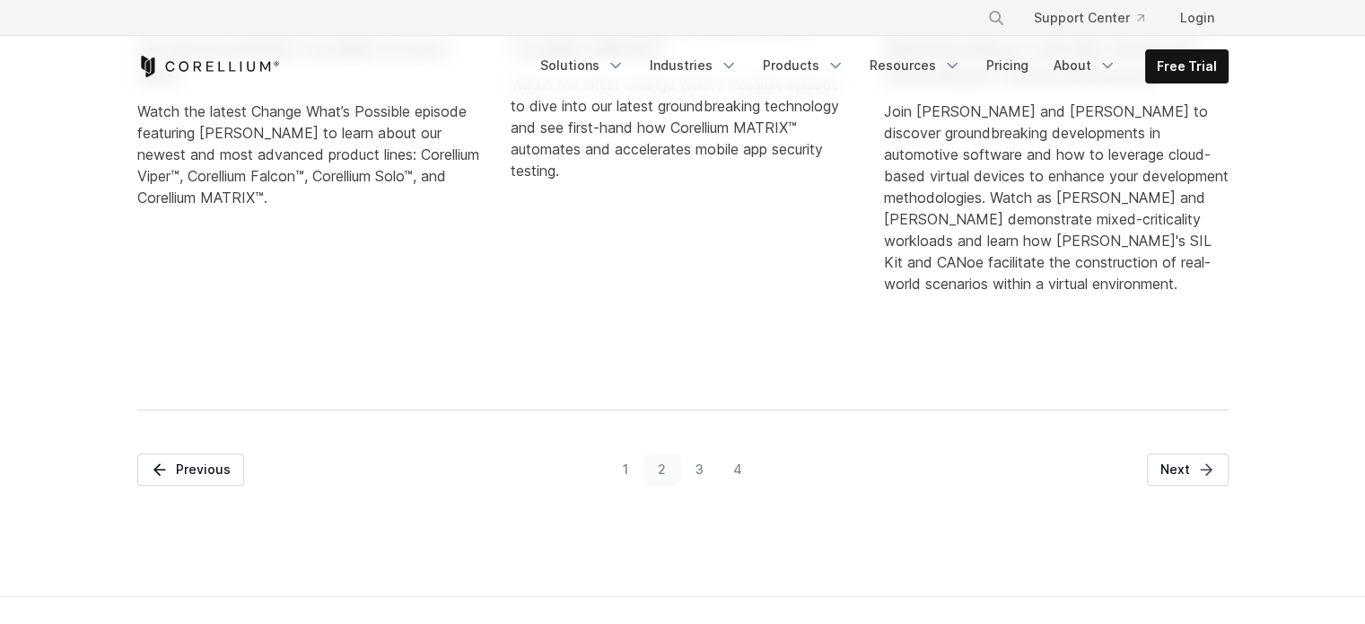
scroll to position [1303, 0]
click at [710, 460] on link "3" at bounding box center [700, 468] width 38 height 32
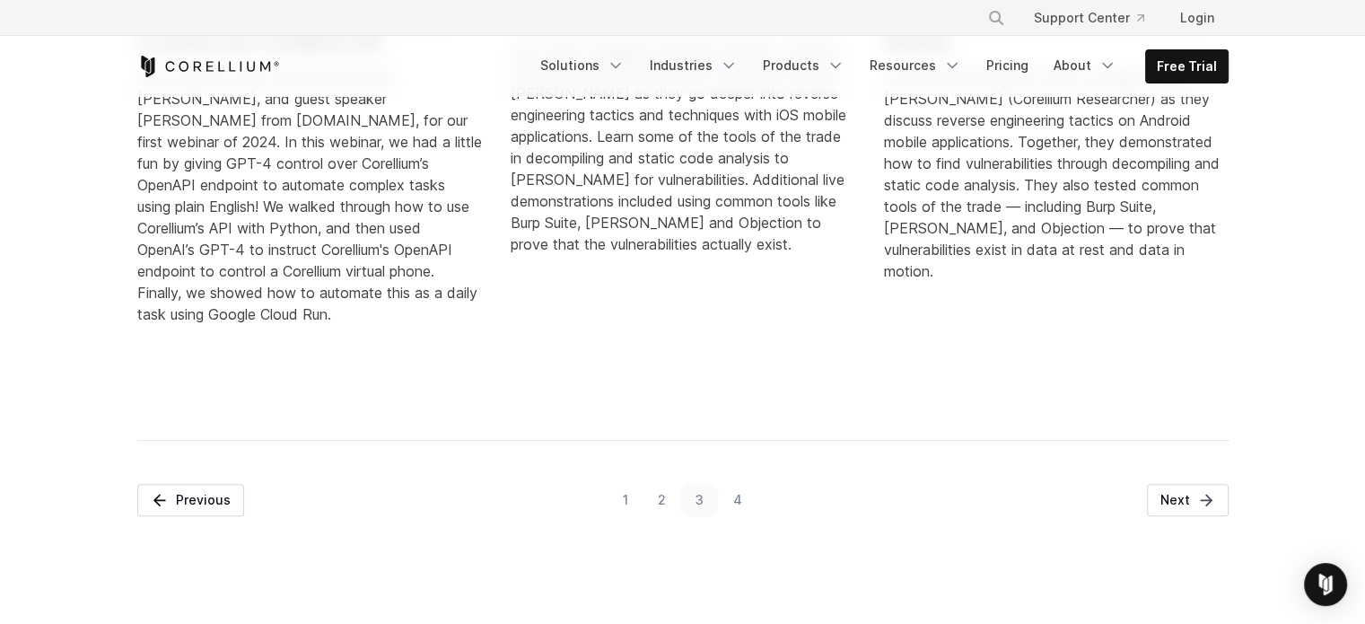
scroll to position [1522, 0]
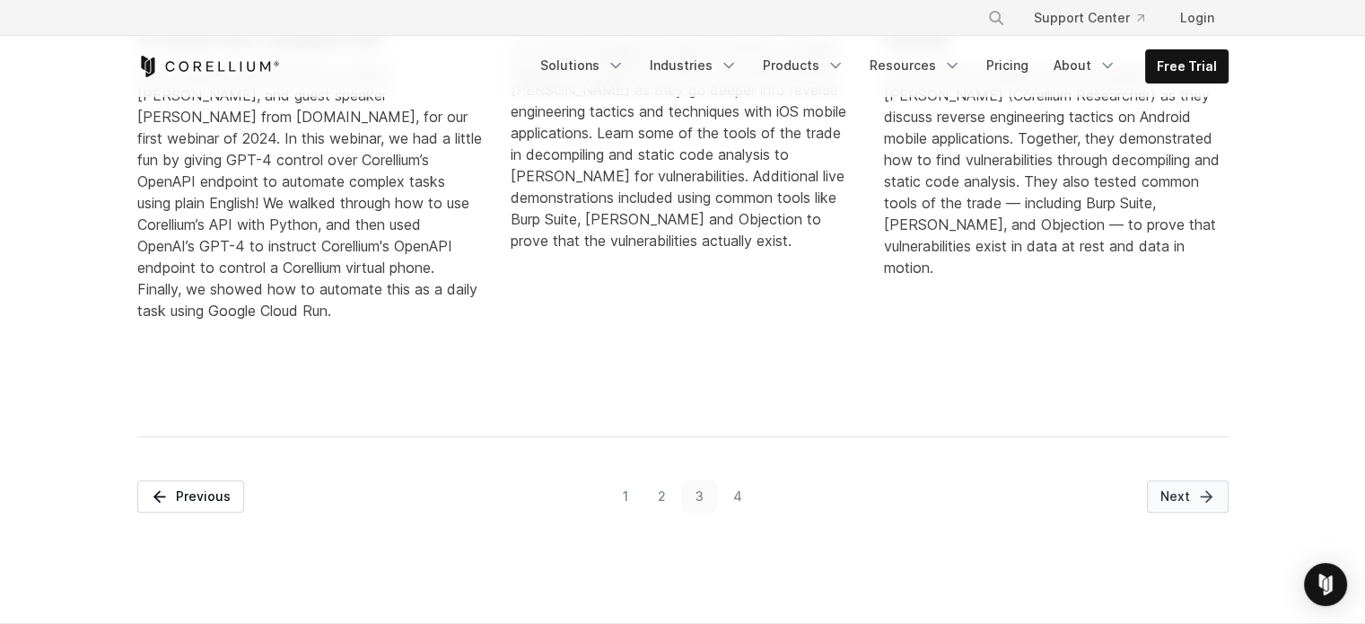
click at [1163, 487] on span "Next" at bounding box center [1176, 496] width 30 height 18
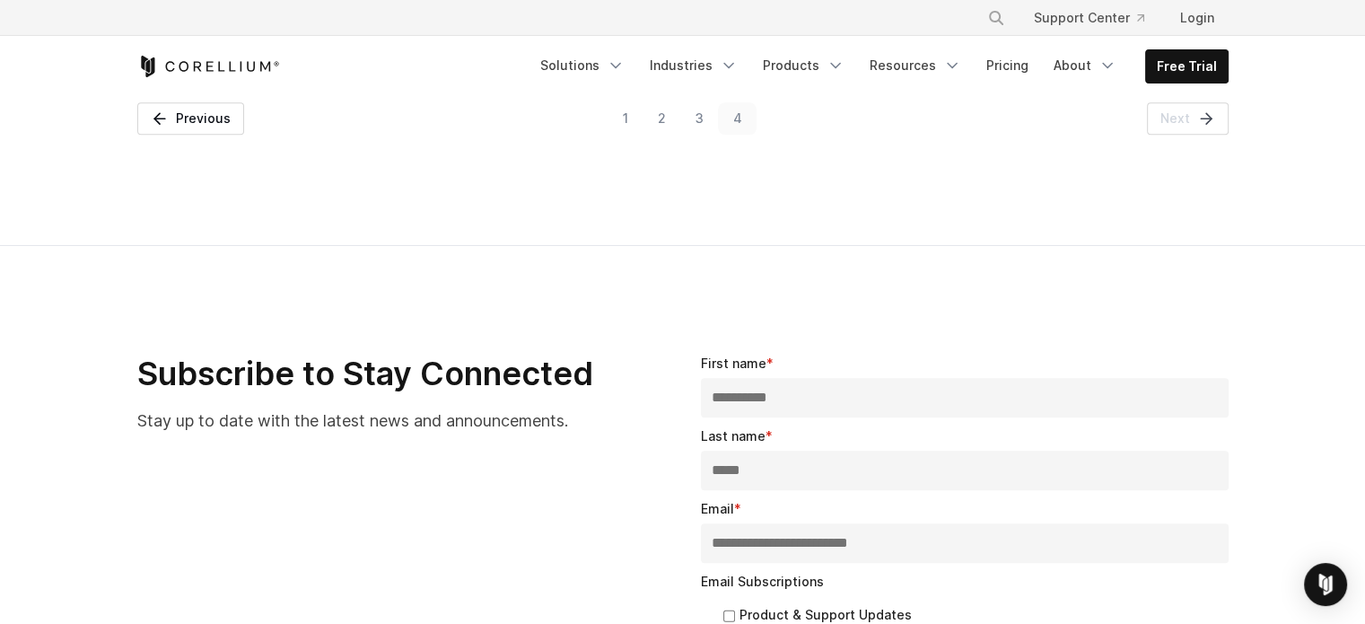
scroll to position [1732, 0]
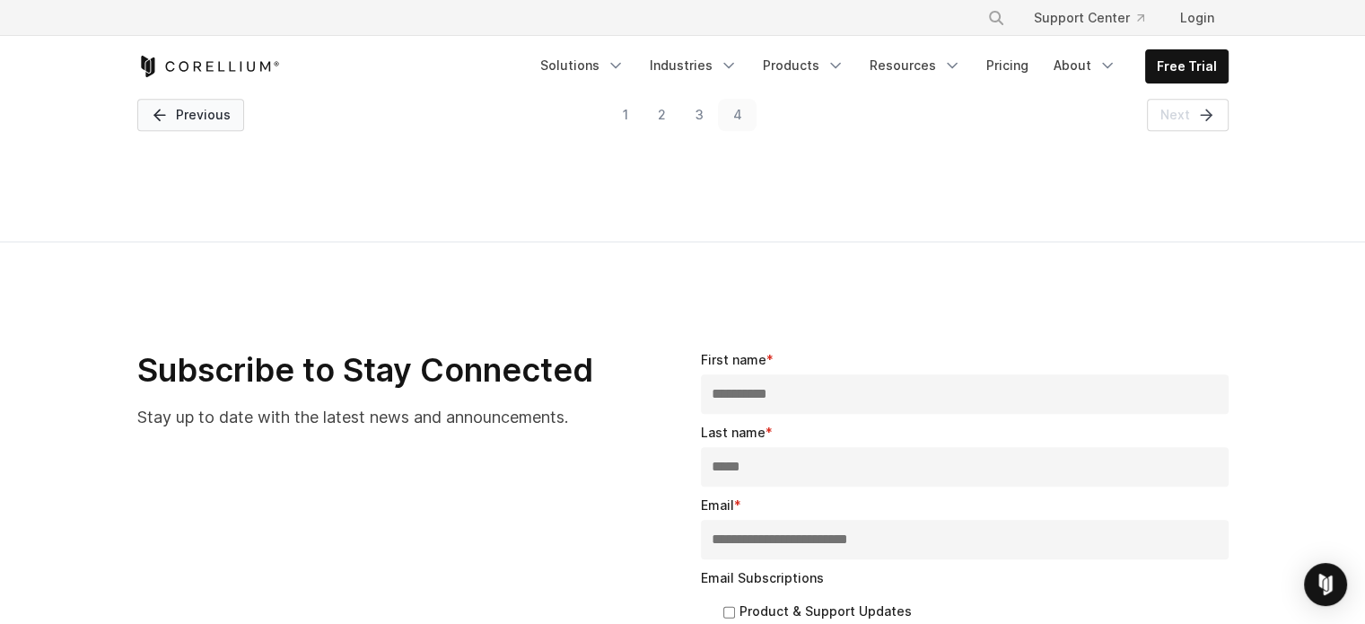
click at [209, 114] on span "Previous" at bounding box center [203, 115] width 55 height 18
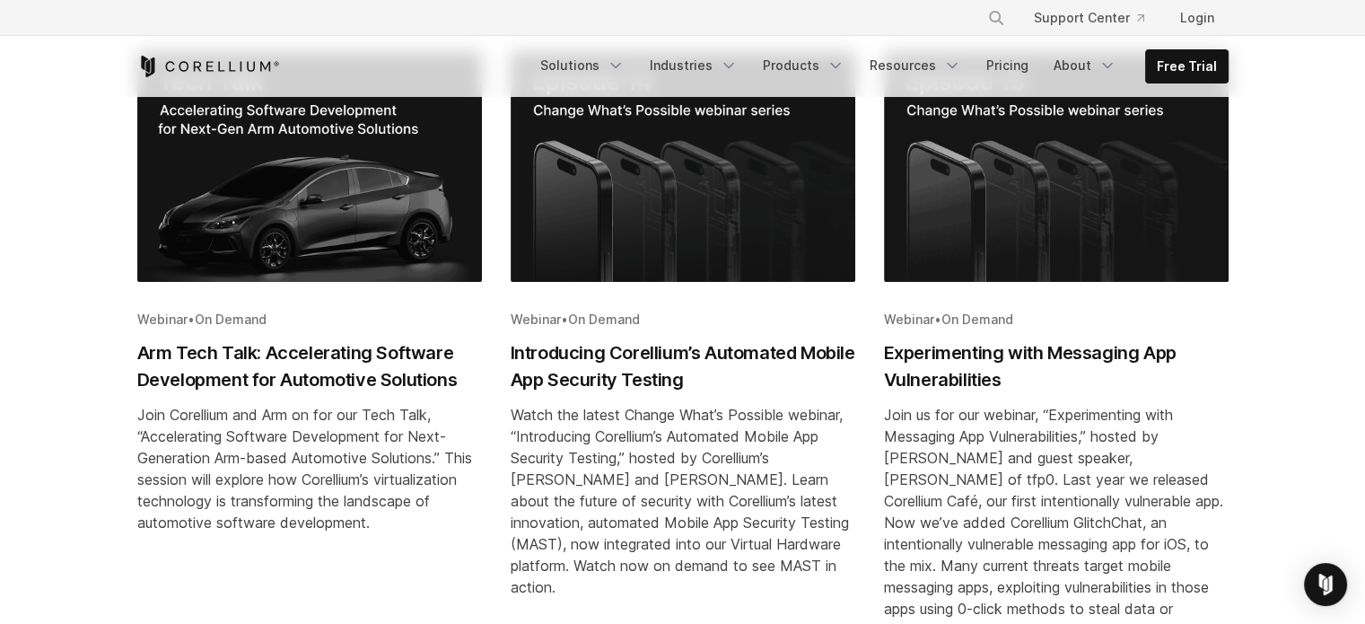
scroll to position [314, 0]
